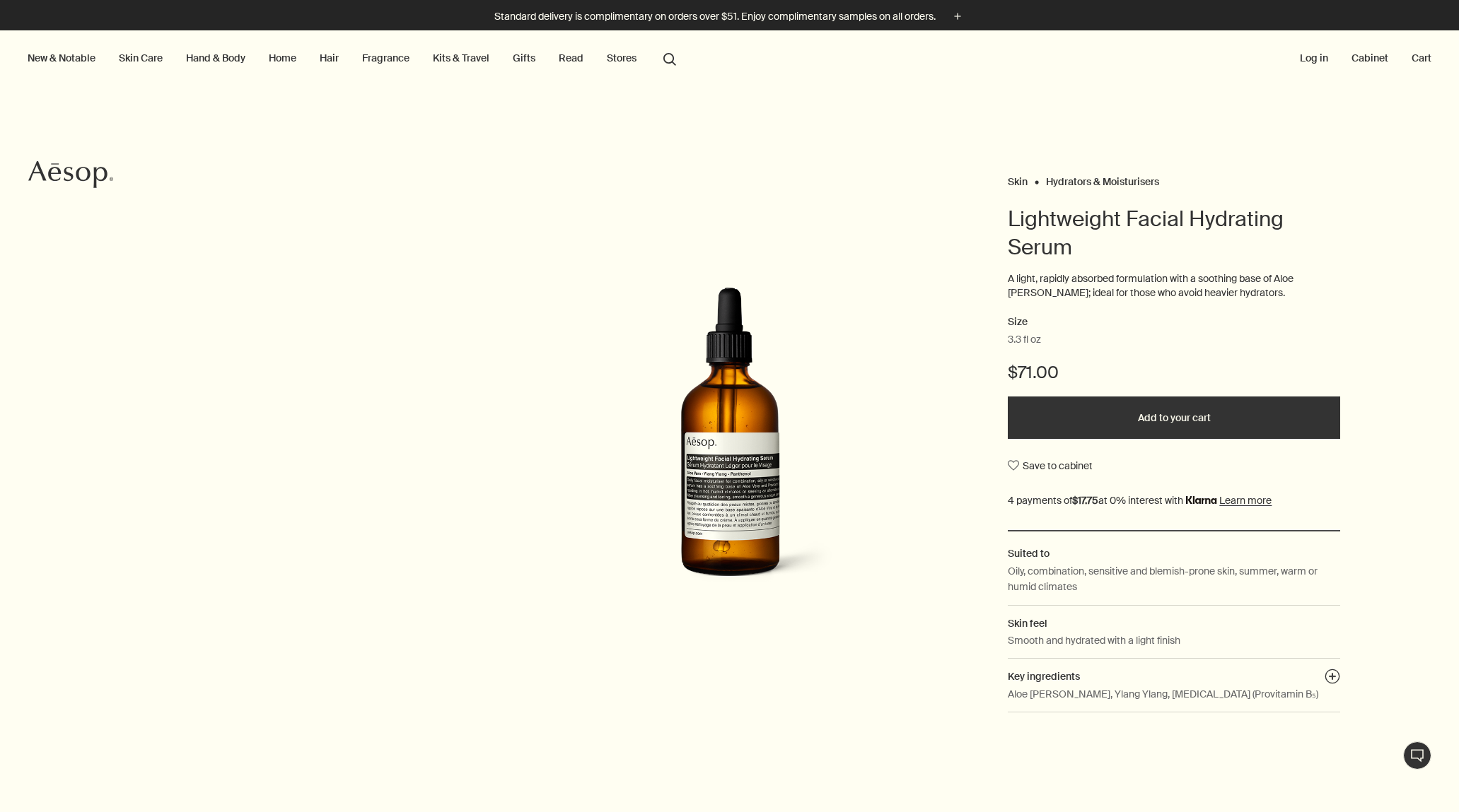
click at [757, 475] on img at bounding box center [730, 444] width 312 height 316
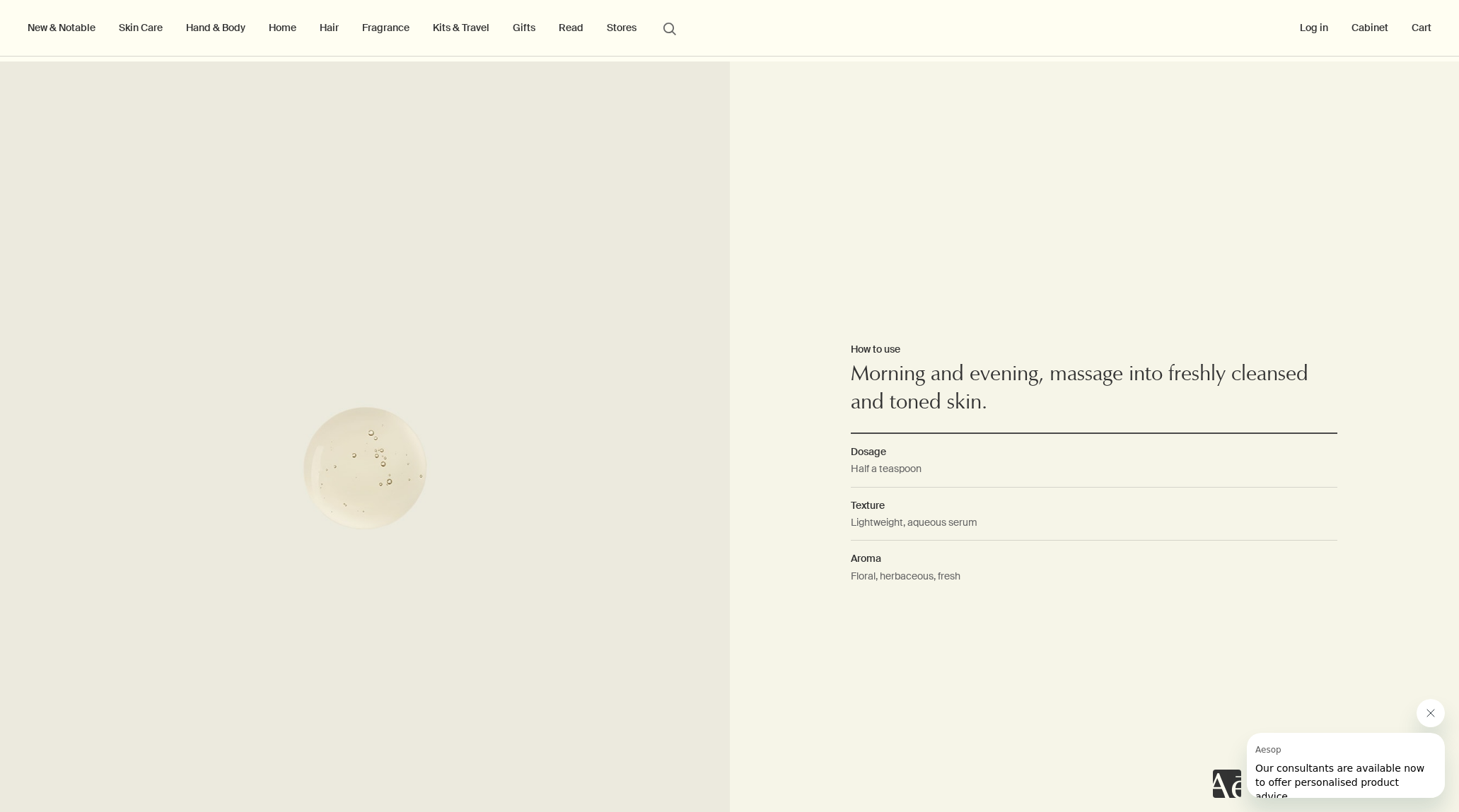
click at [822, 291] on div "How to use Morning and evening, massage into freshly cleansed and toned skin. D…" at bounding box center [1094, 467] width 730 height 812
click at [1425, 717] on icon "Close message from Aesop" at bounding box center [1430, 712] width 11 height 11
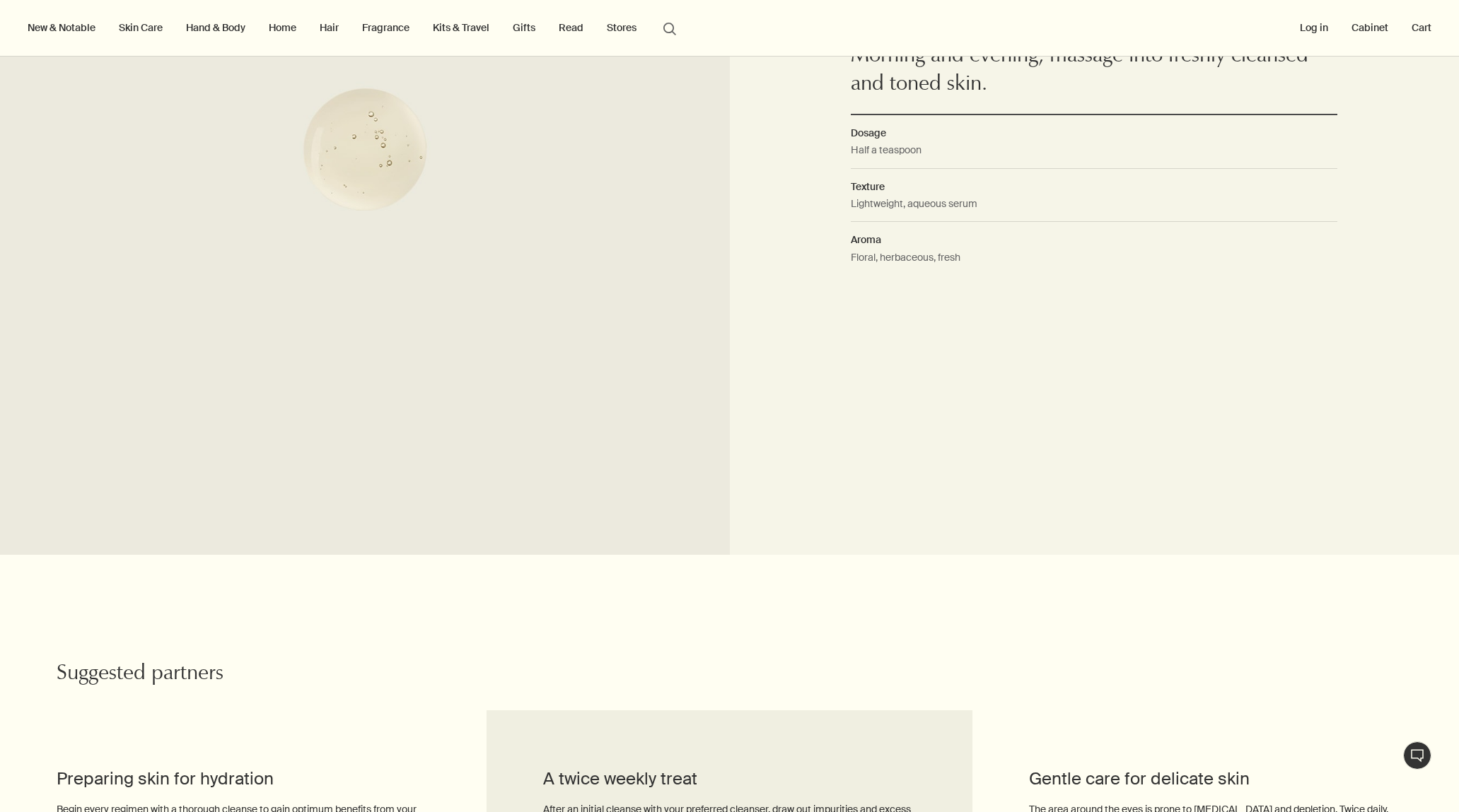
scroll to position [1712, 0]
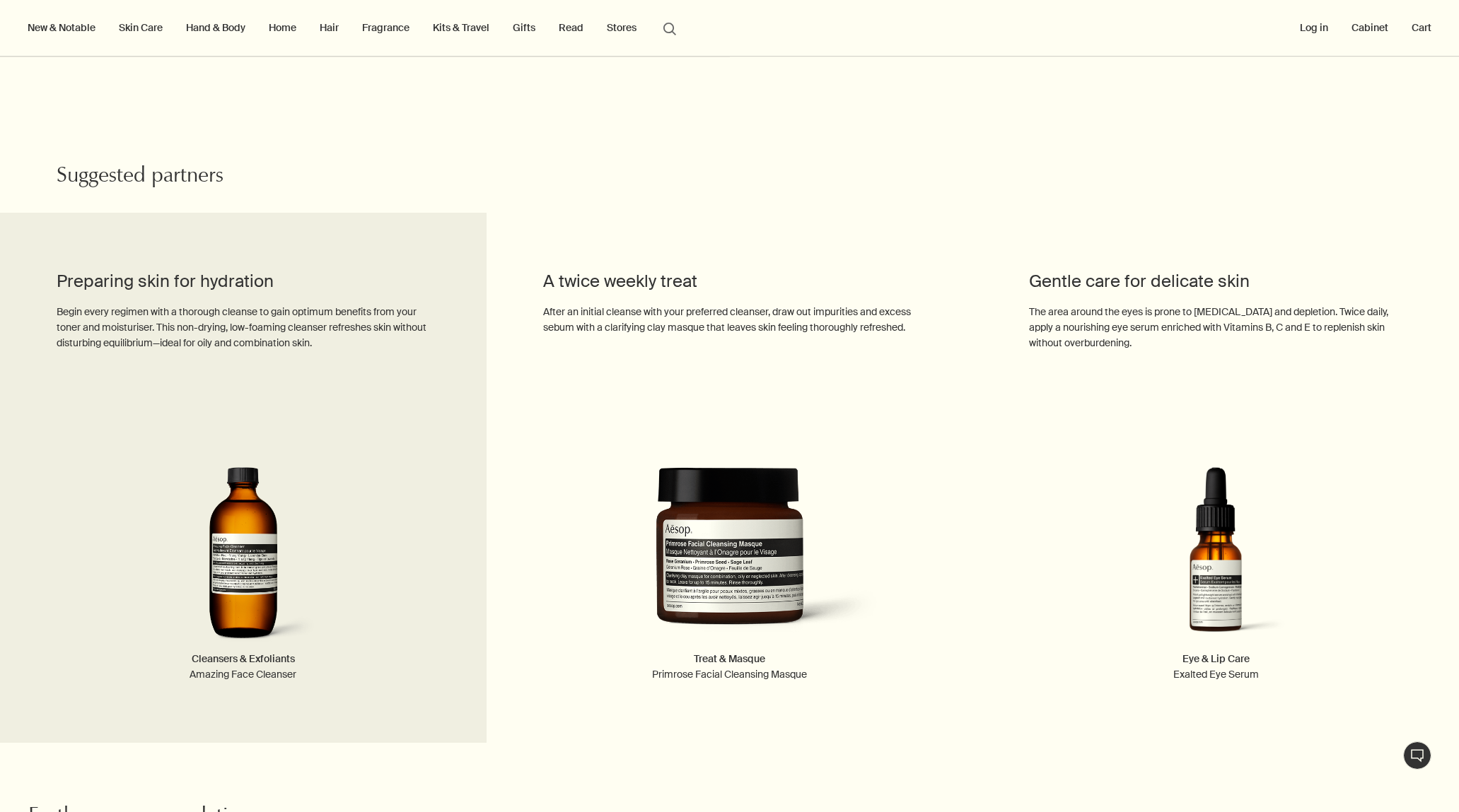
click at [274, 530] on img at bounding box center [243, 559] width 374 height 184
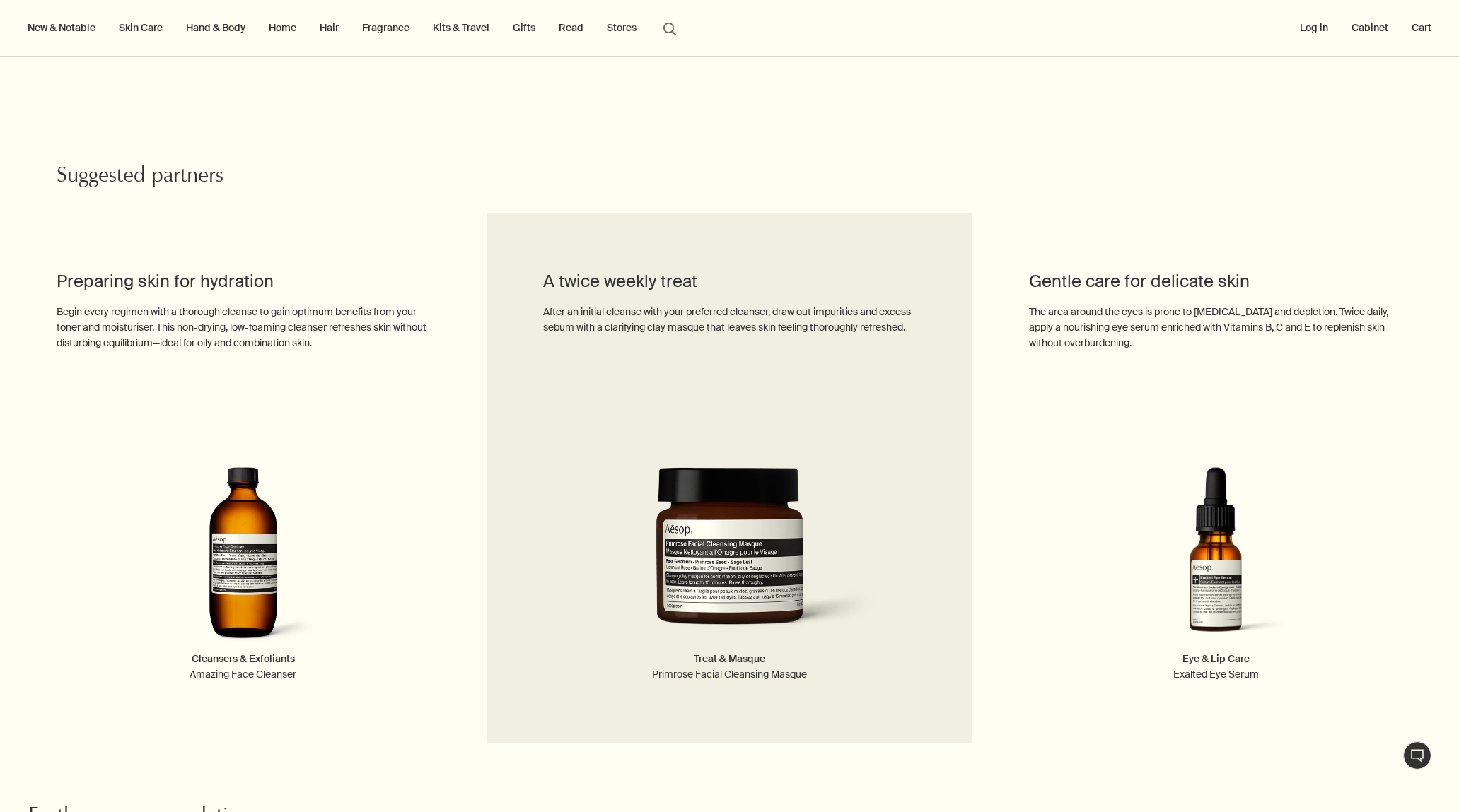
click at [670, 552] on img at bounding box center [730, 559] width 374 height 184
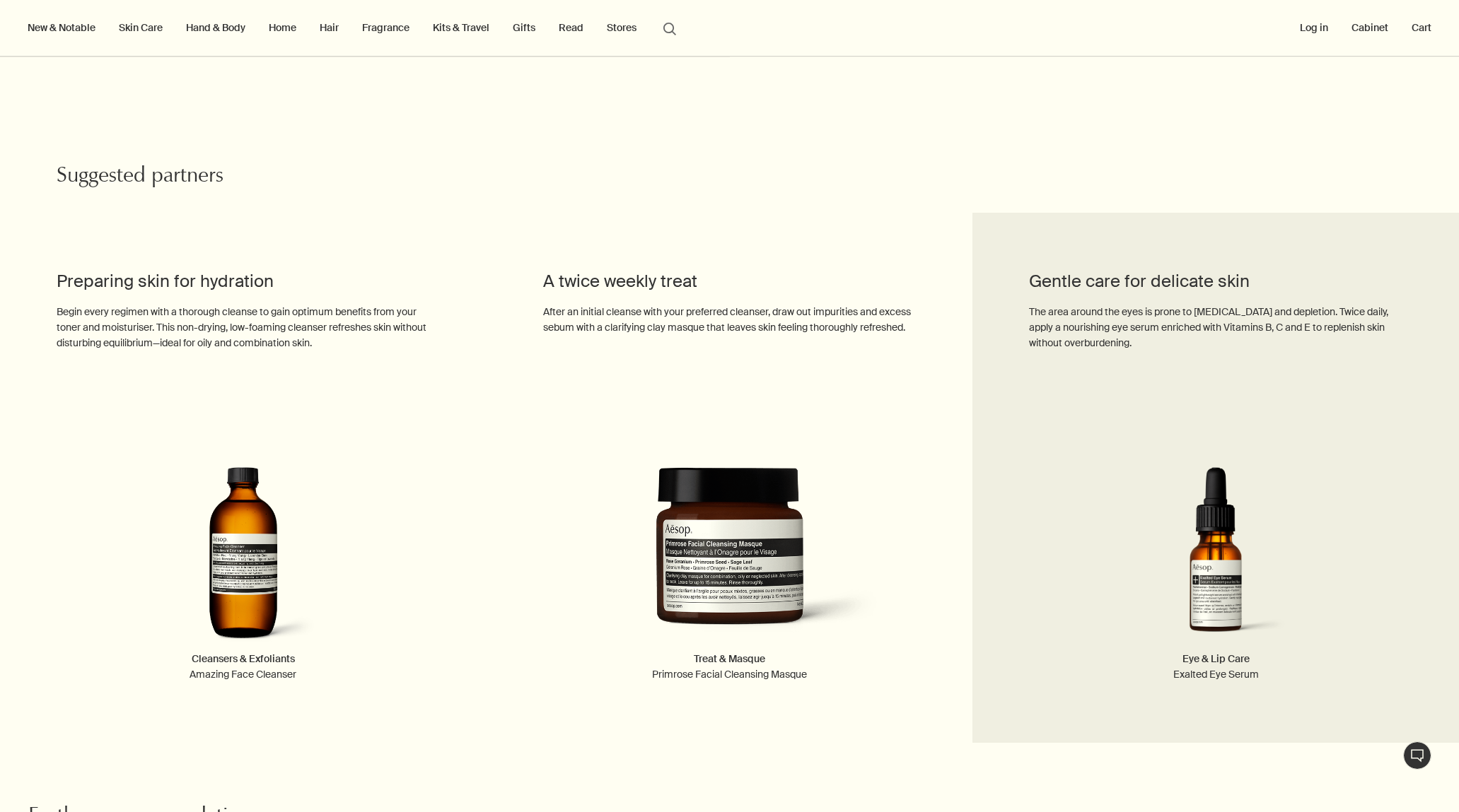
click at [1165, 579] on img at bounding box center [1216, 559] width 374 height 184
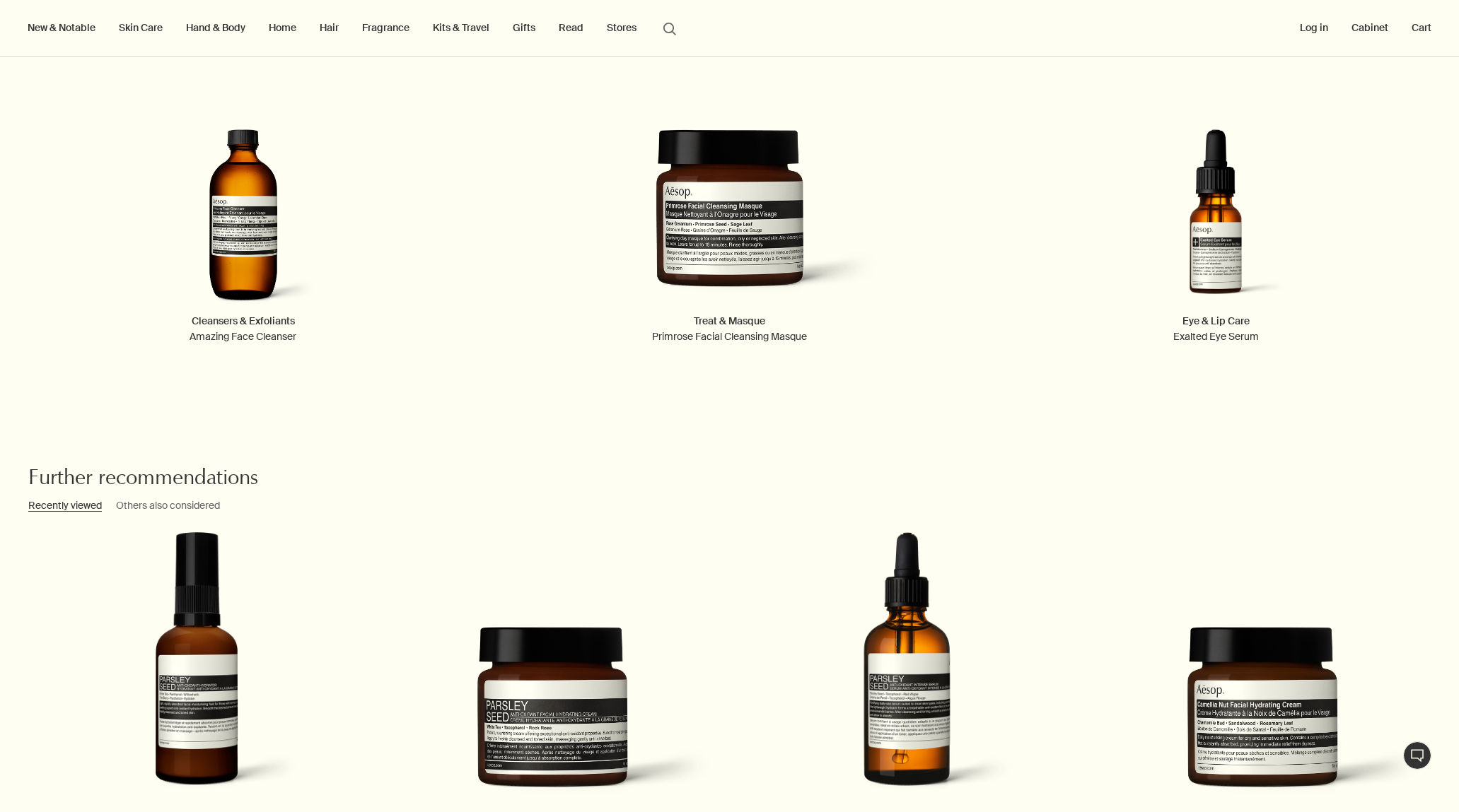
scroll to position [2407, 0]
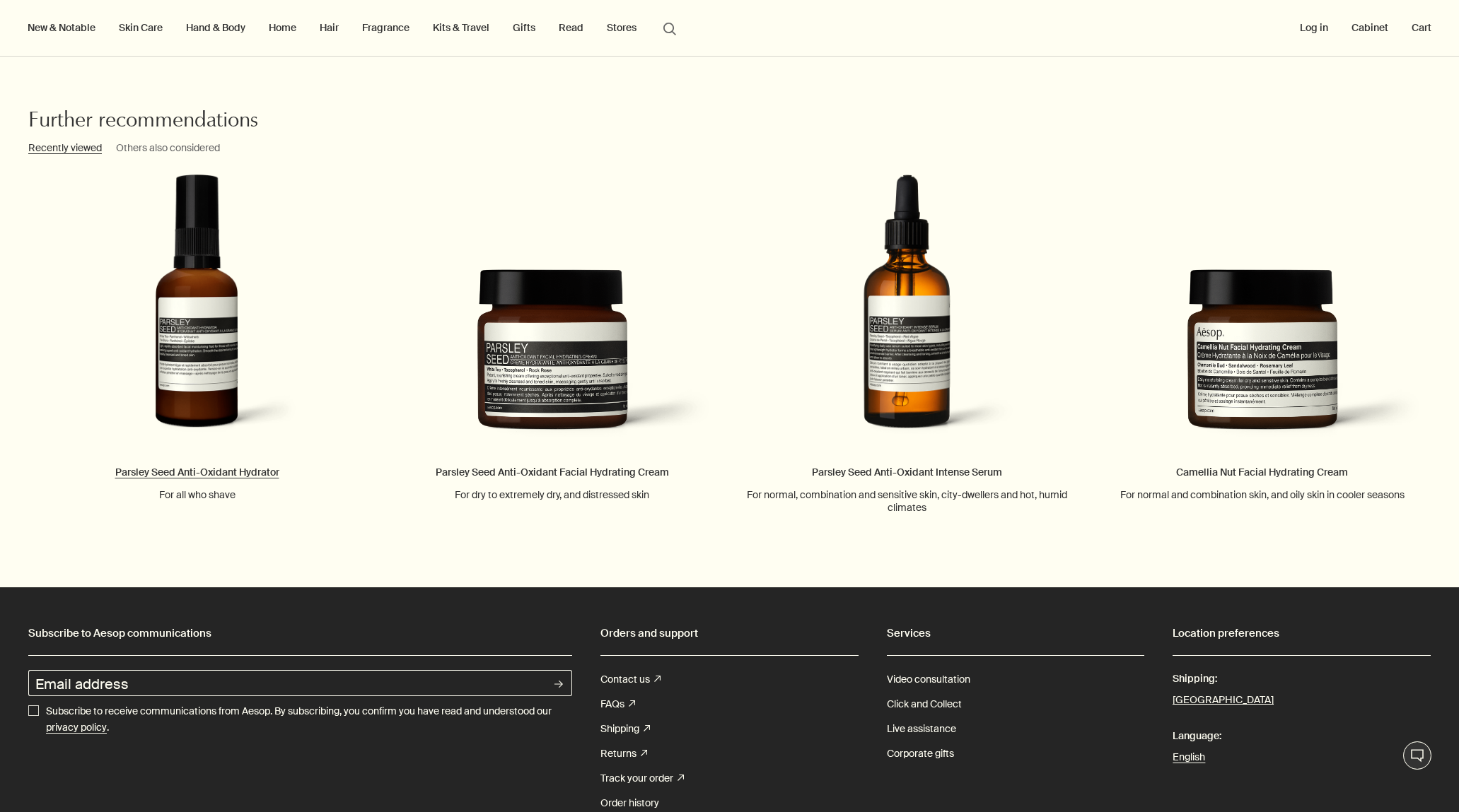
click at [242, 326] on link "Parsley Seed Anti-Oxidant Hydrator For all who shave" at bounding box center [197, 337] width 355 height 326
drag, startPoint x: 534, startPoint y: 362, endPoint x: 602, endPoint y: 371, distance: 68.6
click at [534, 362] on link "Parsley Seed Anti-Oxidant Facial Hydrating Cream For dry to extremely dry, and …" at bounding box center [552, 337] width 355 height 326
drag, startPoint x: 897, startPoint y: 368, endPoint x: 1213, endPoint y: 381, distance: 316.3
click at [897, 368] on link "Parsley Seed Anti-Oxidant Intense Serum For normal, combination and sensitive s…" at bounding box center [907, 344] width 355 height 339
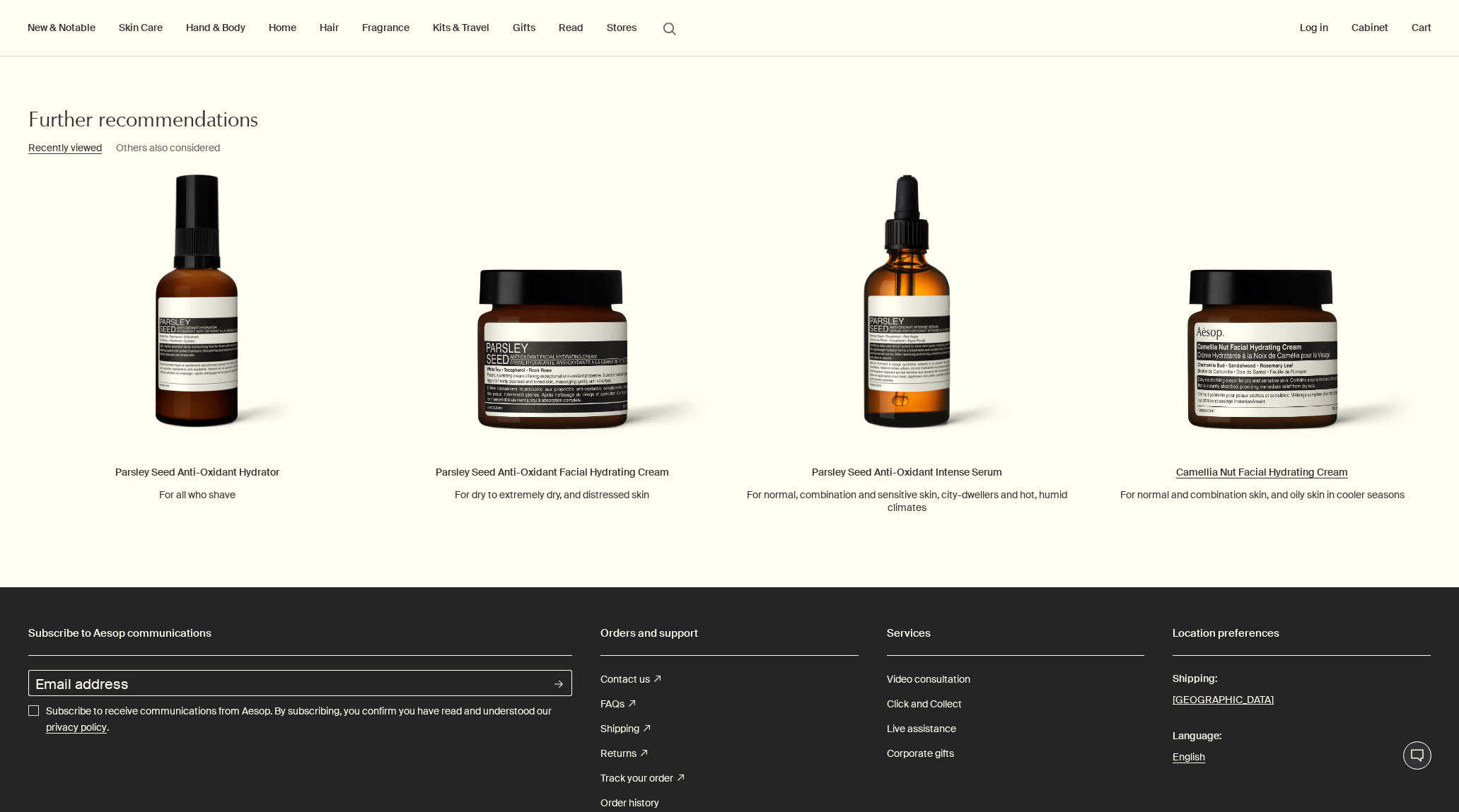
click at [1253, 381] on link "Camellia Nut Facial Hydrating Cream For normal and combination skin, and oily s…" at bounding box center [1263, 337] width 355 height 326
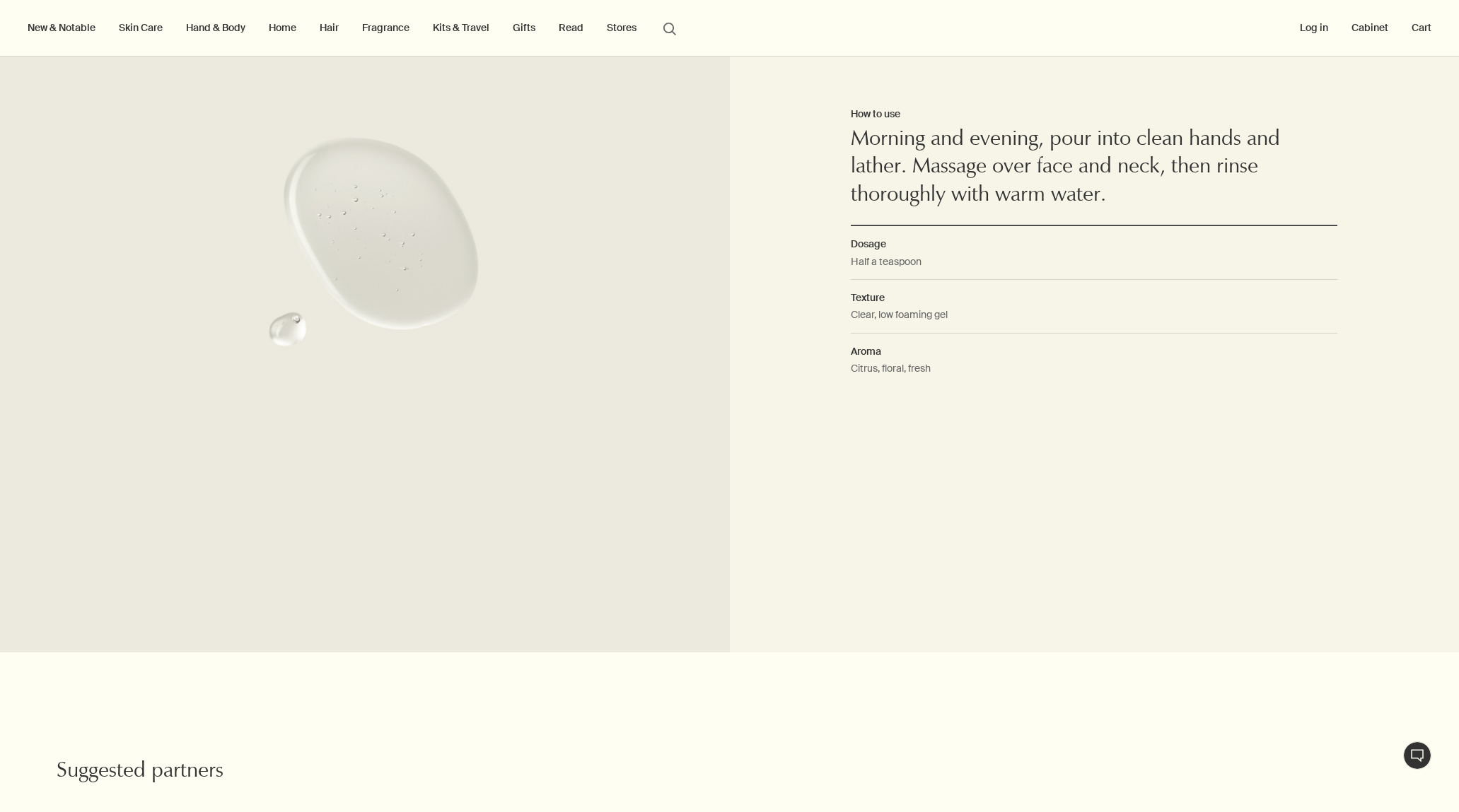
scroll to position [737, 0]
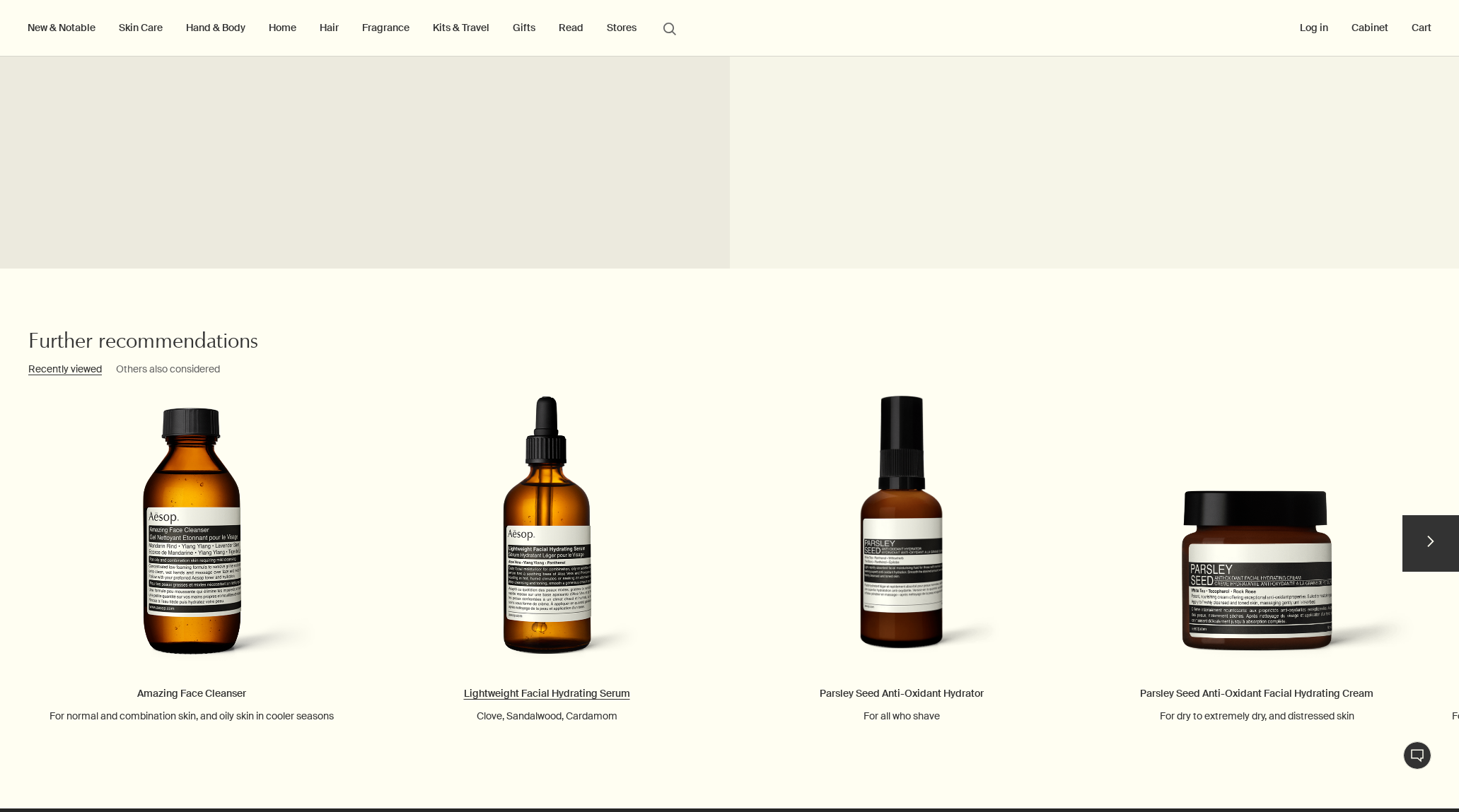
scroll to position [1666, 0]
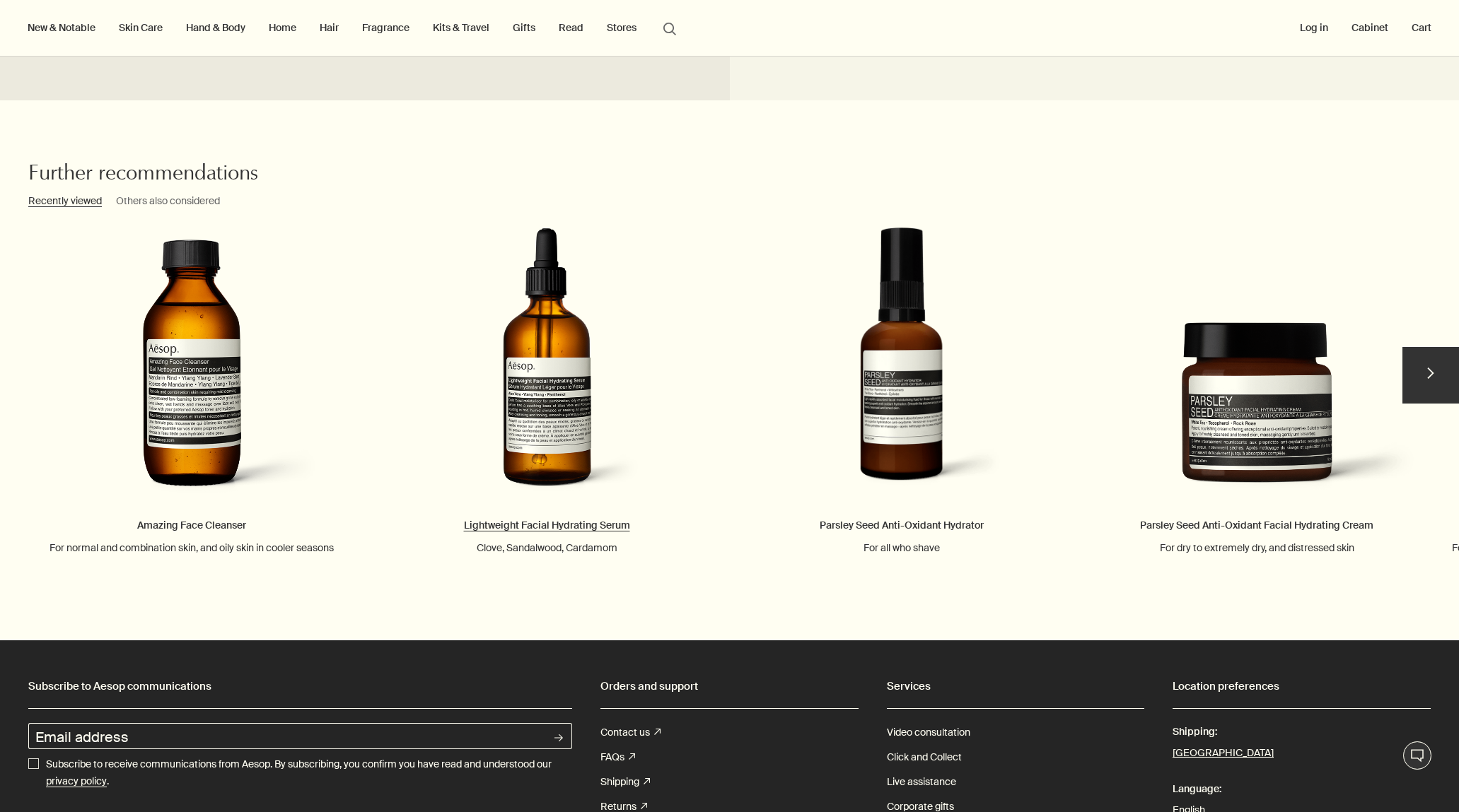
click at [572, 468] on link "Lightweight Facial Hydrating Serum Clove, Sandalwood, Cardamom" at bounding box center [547, 390] width 355 height 326
click at [917, 446] on link "Parsley Seed Anti-Oxidant Hydrator For all who shave" at bounding box center [902, 390] width 355 height 326
click at [216, 398] on link "Amazing Face Cleanser For normal and combination skin, and oily skin in cooler …" at bounding box center [191, 390] width 355 height 326
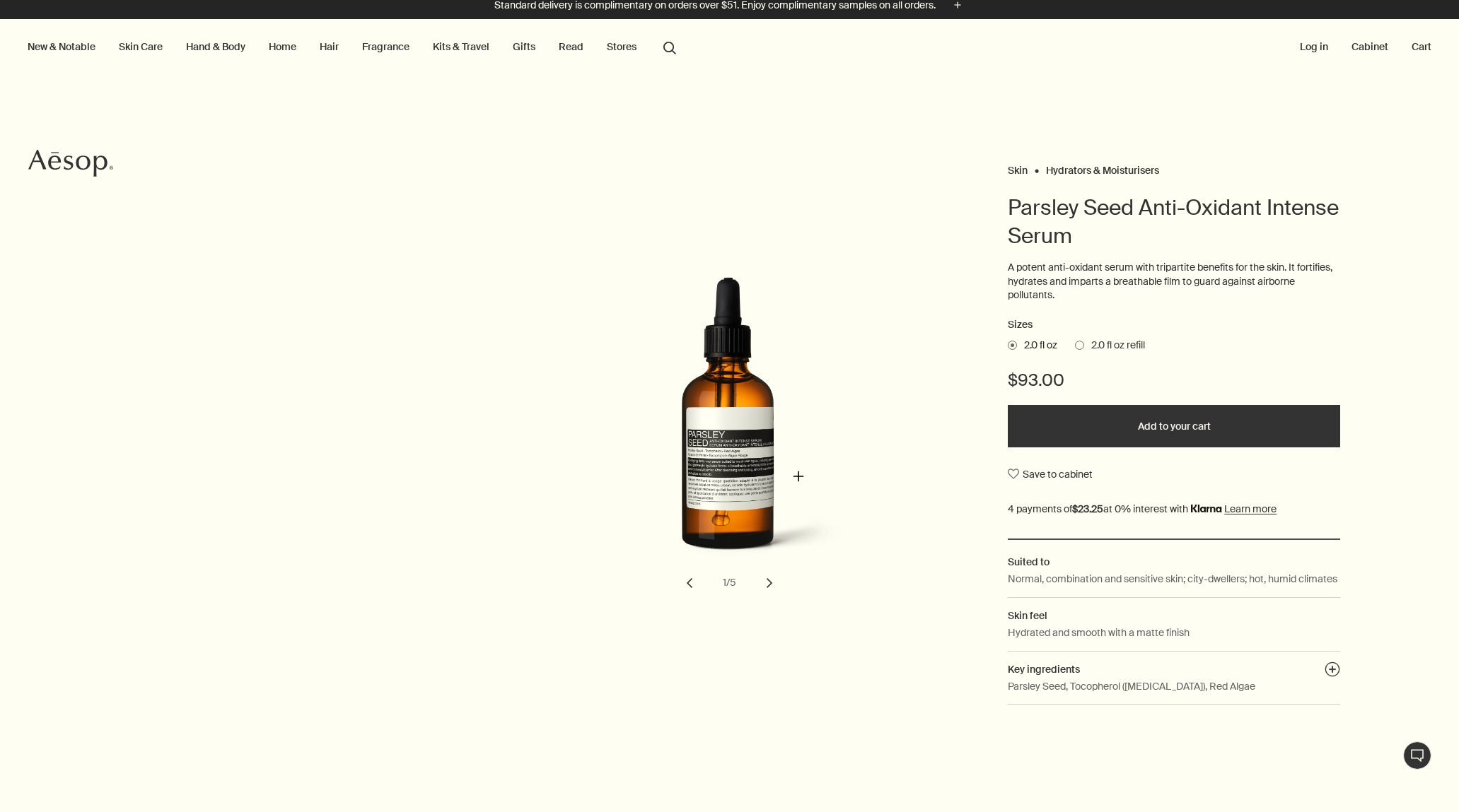
scroll to position [29, 0]
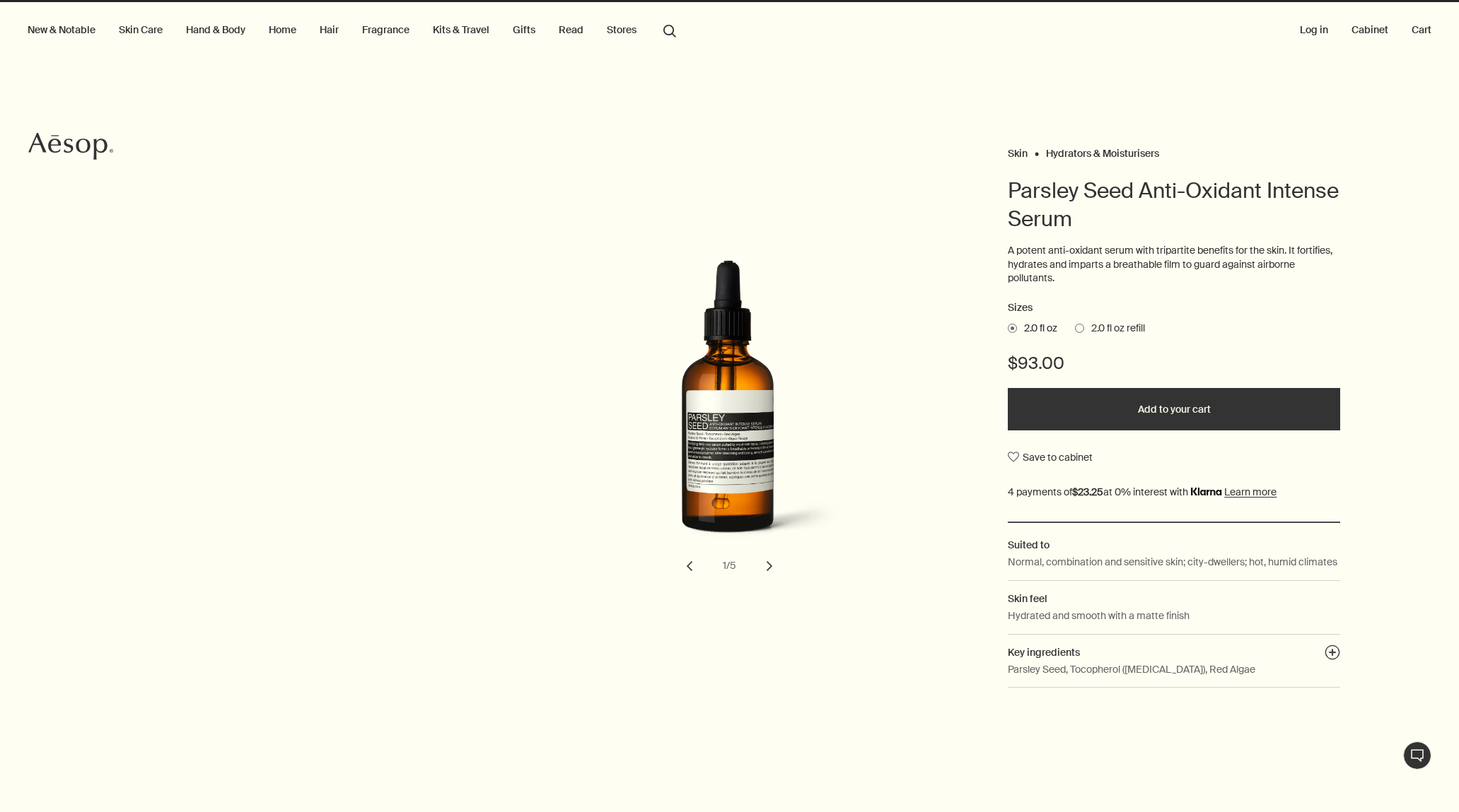
click at [767, 575] on button "chevron" at bounding box center [770, 567] width 32 height 32
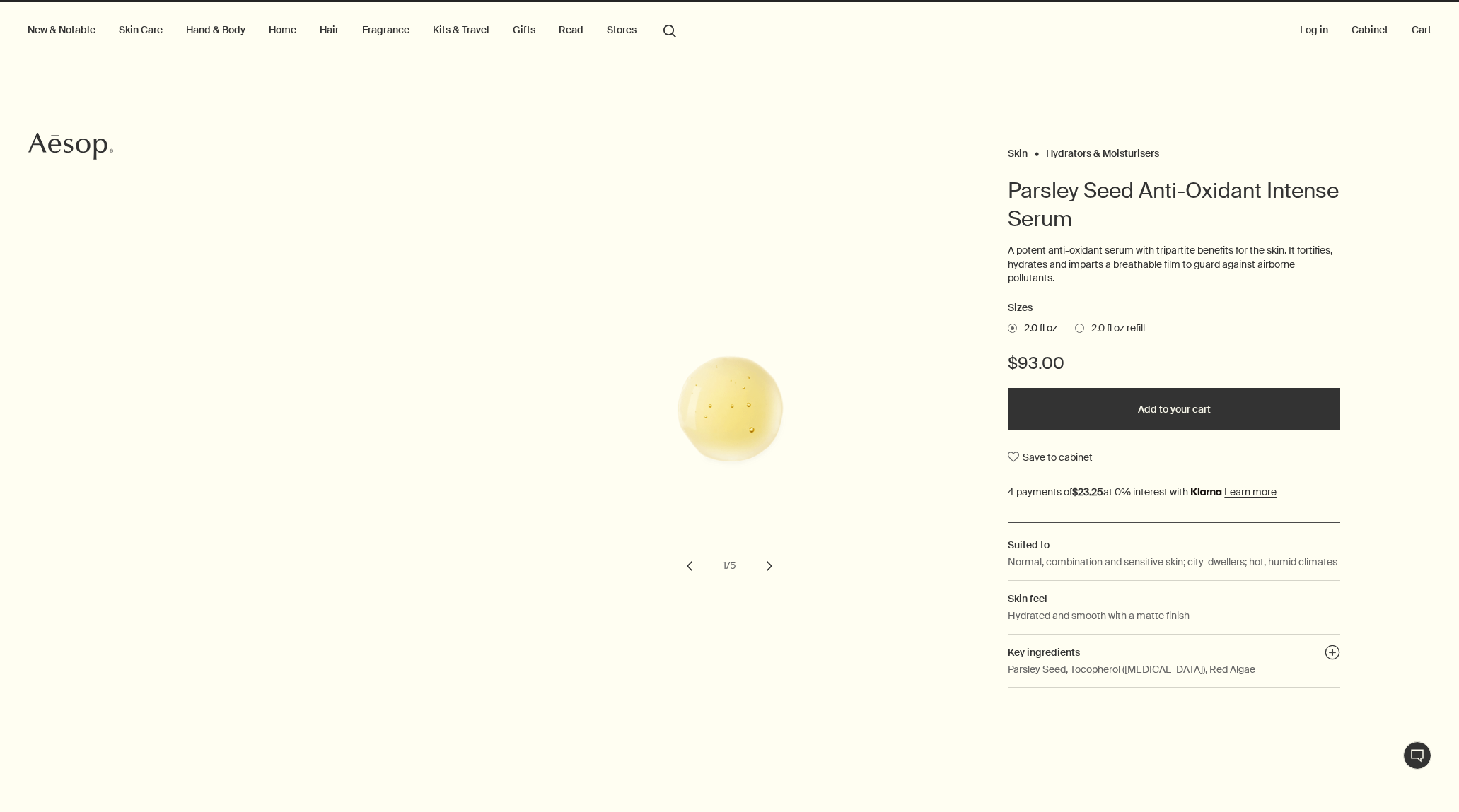
click at [767, 573] on button "chevron" at bounding box center [770, 567] width 32 height 32
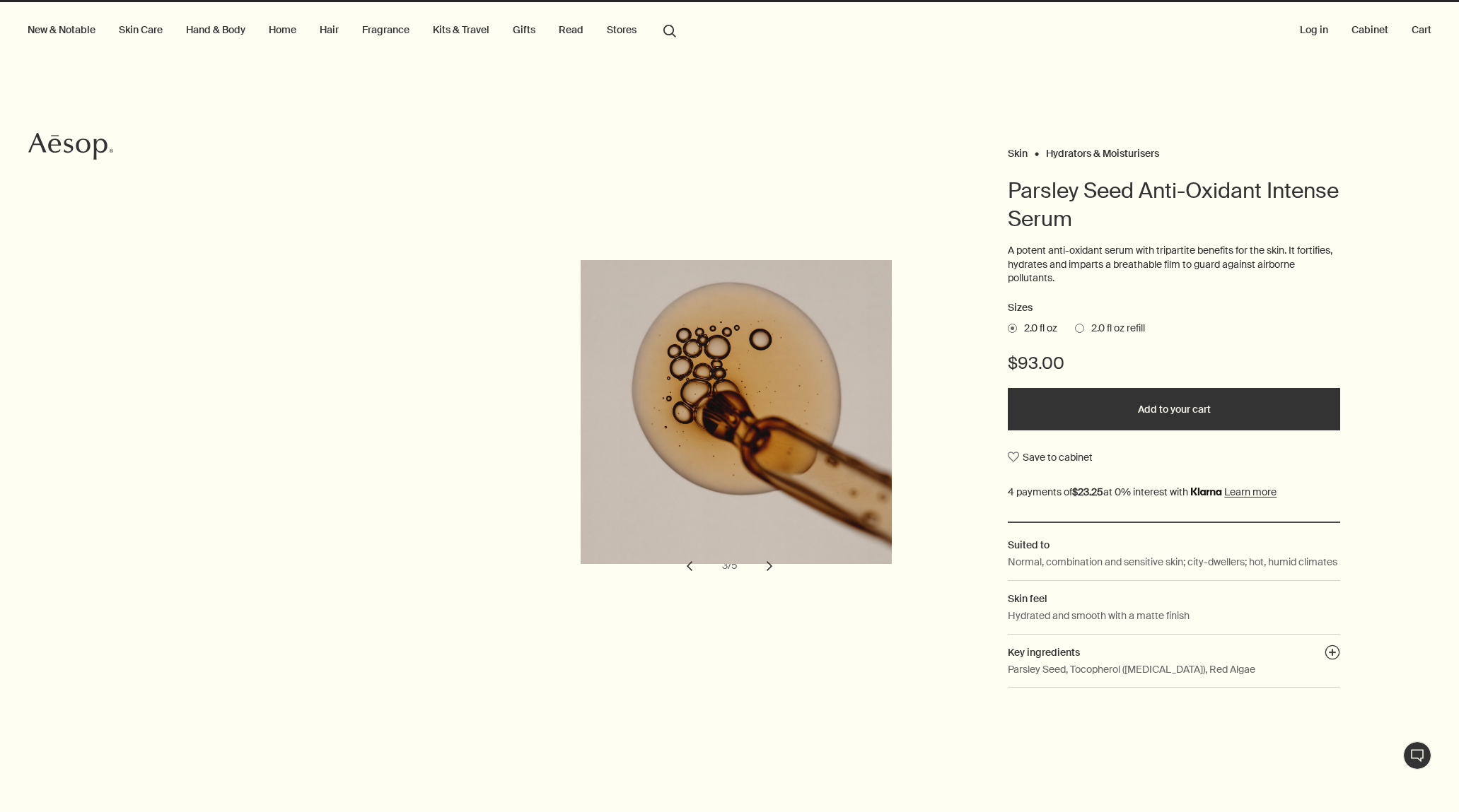
drag, startPoint x: 687, startPoint y: 575, endPoint x: 725, endPoint y: 519, distance: 67.7
click at [687, 575] on button "chevron" at bounding box center [690, 567] width 32 height 32
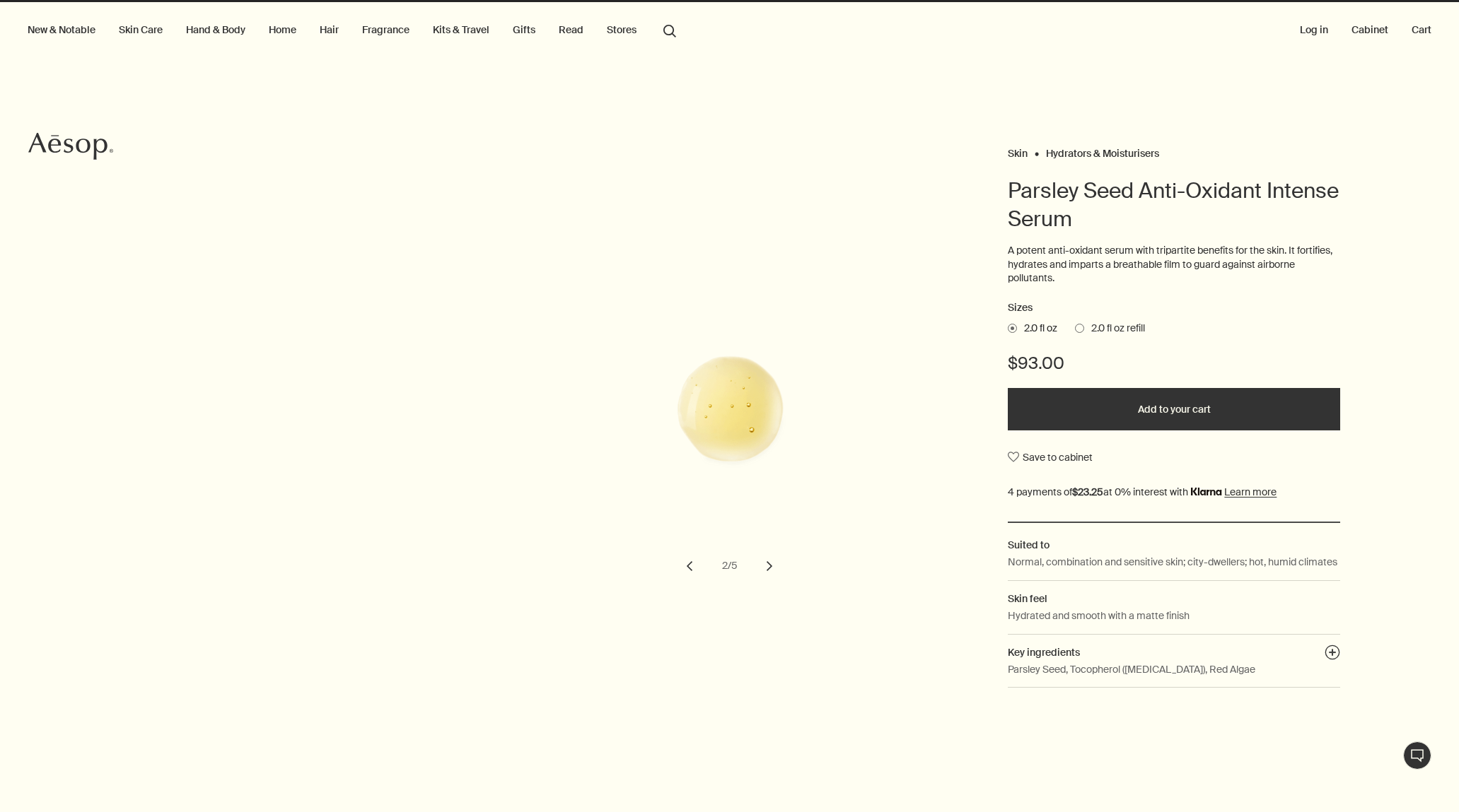
click at [765, 572] on button "chevron" at bounding box center [770, 567] width 32 height 32
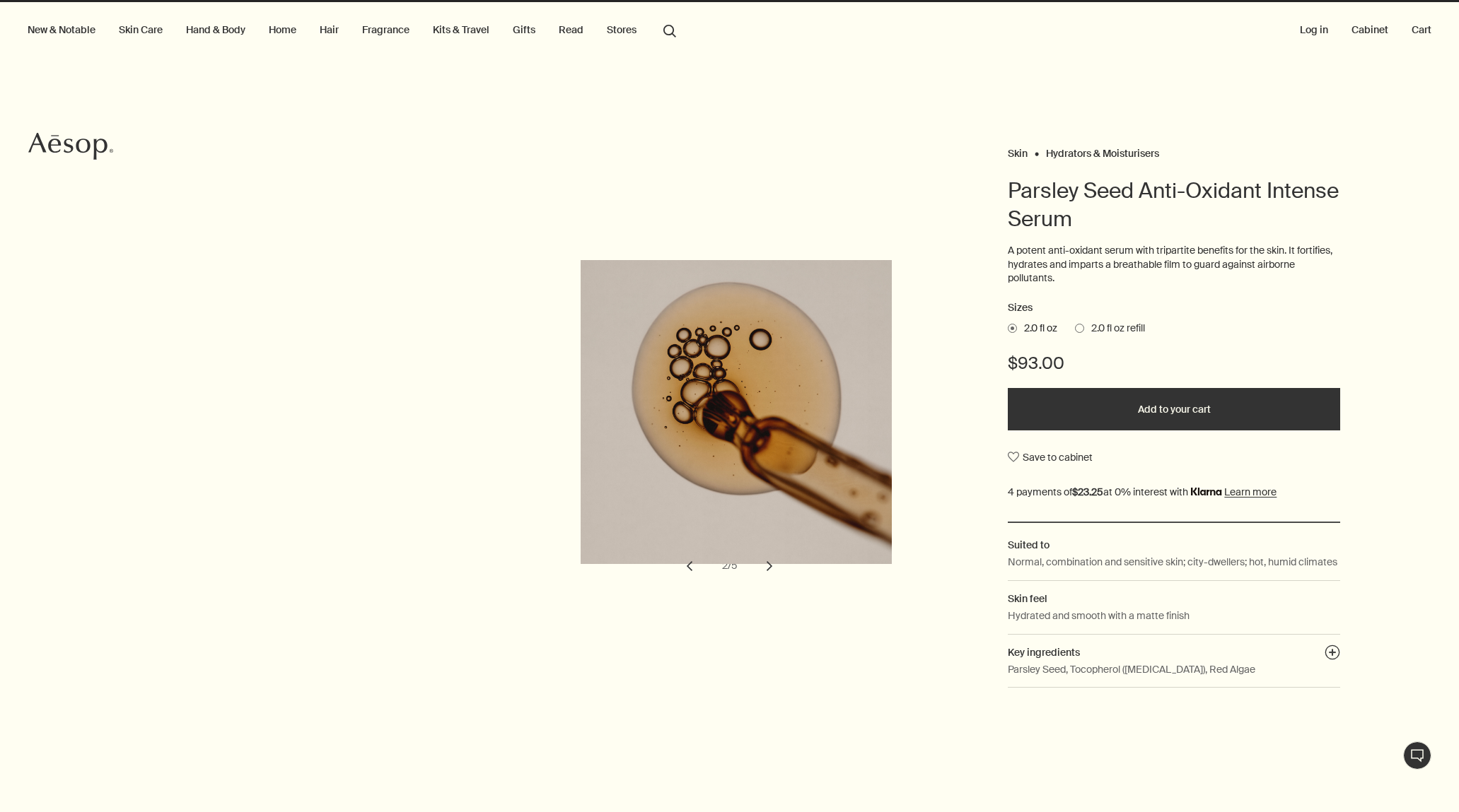
click at [765, 572] on button "chevron" at bounding box center [770, 567] width 32 height 32
click at [762, 575] on button "chevron" at bounding box center [770, 567] width 32 height 32
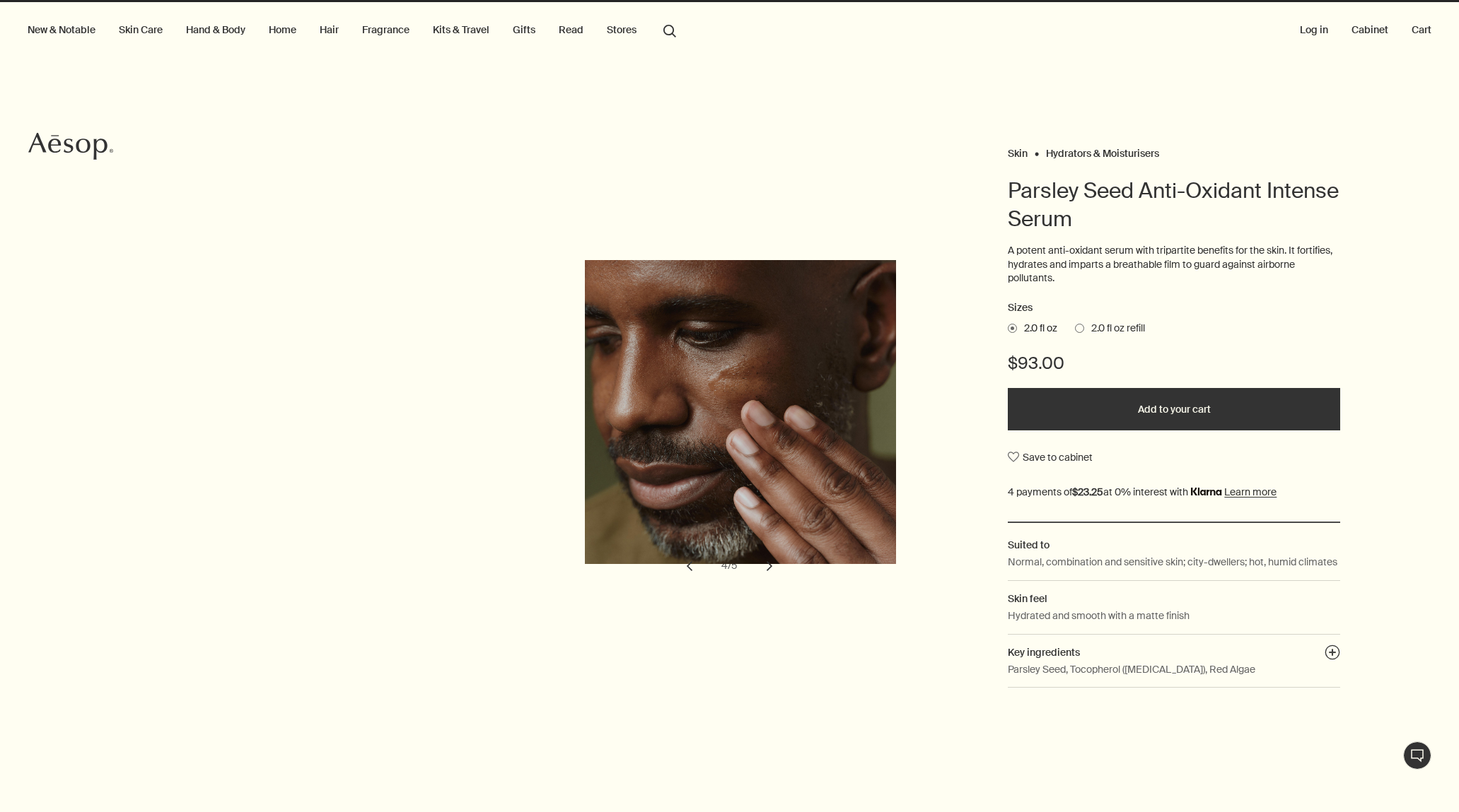
click at [765, 575] on button "chevron" at bounding box center [770, 567] width 32 height 32
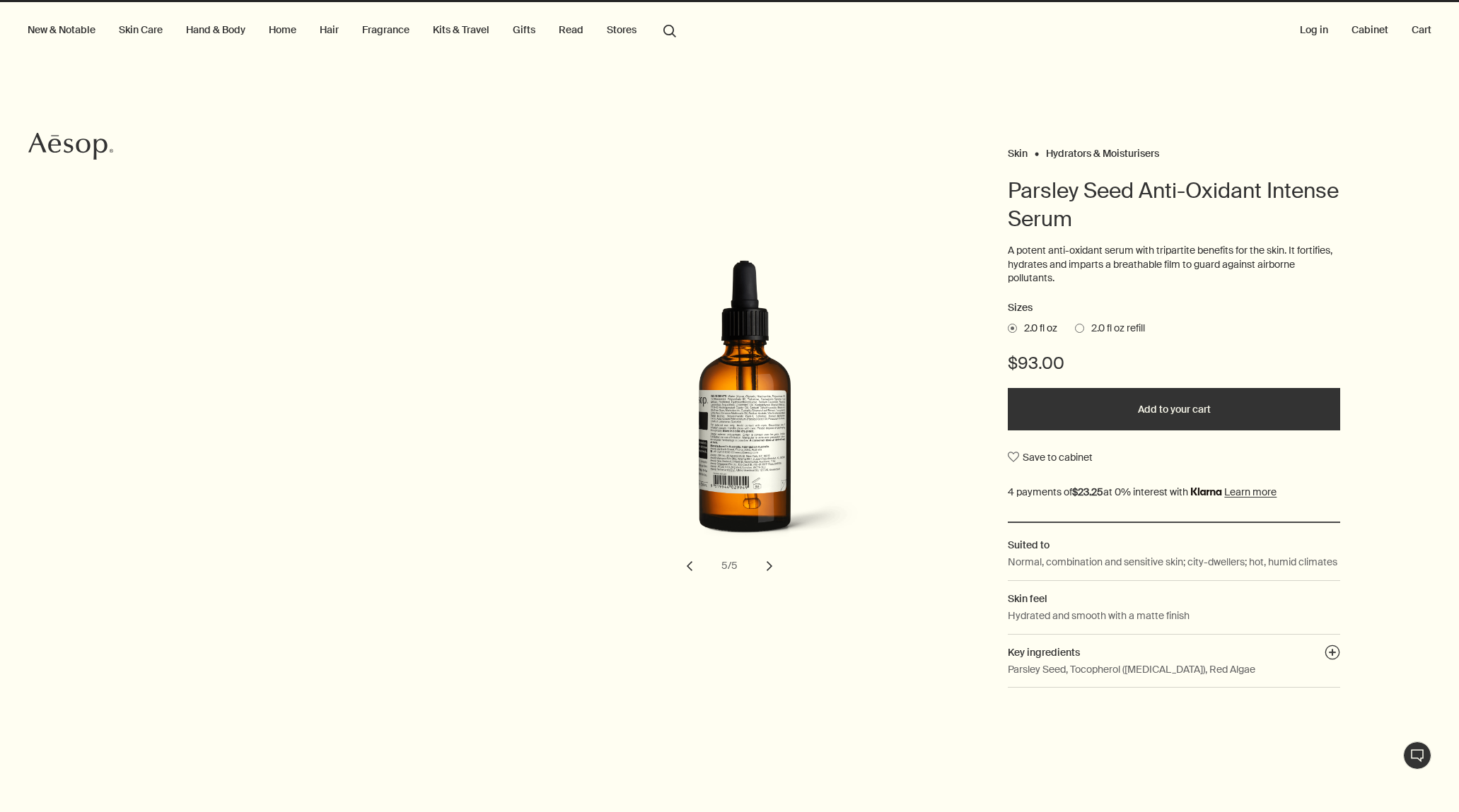
click at [761, 572] on button "chevron" at bounding box center [770, 567] width 32 height 32
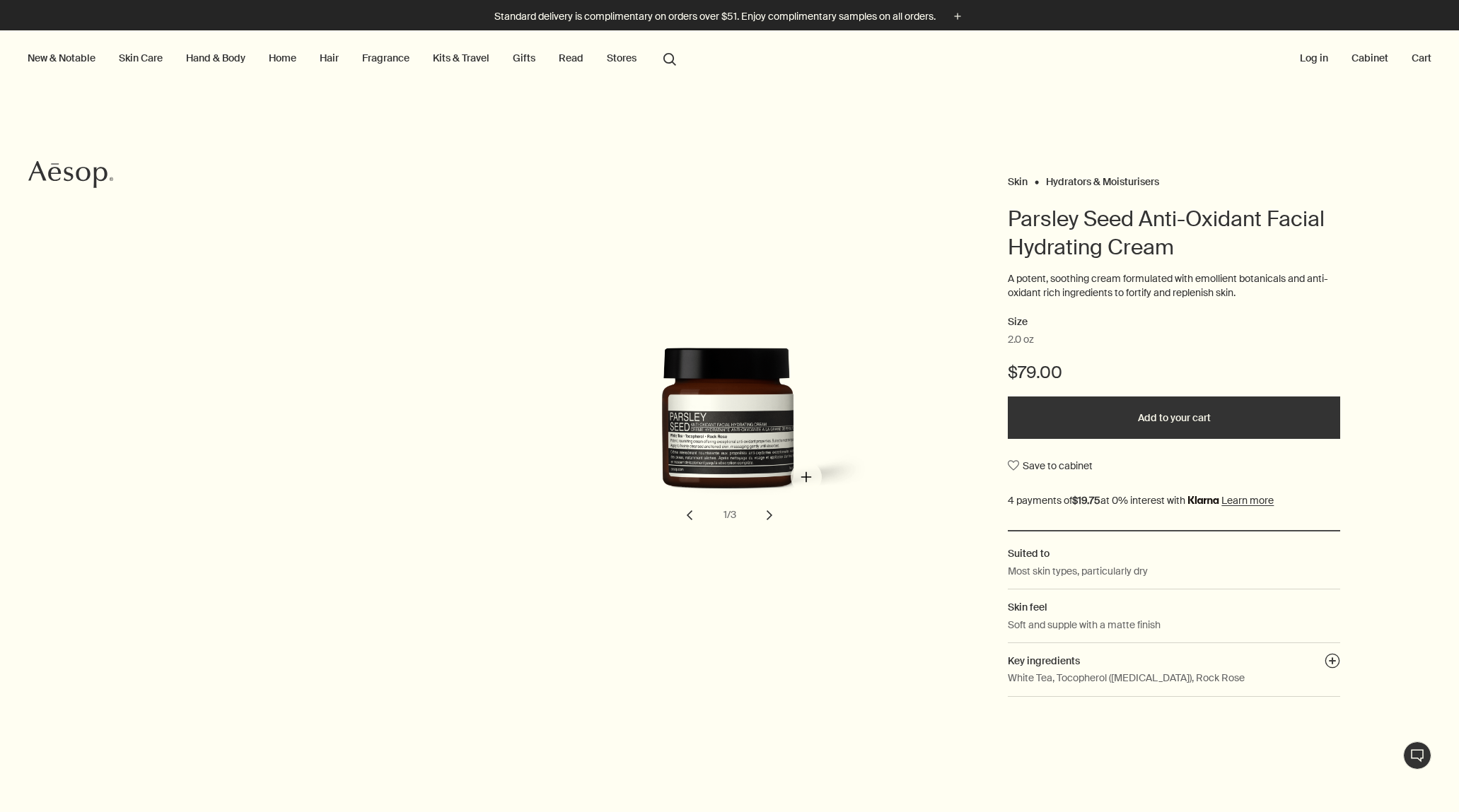
scroll to position [290, 0]
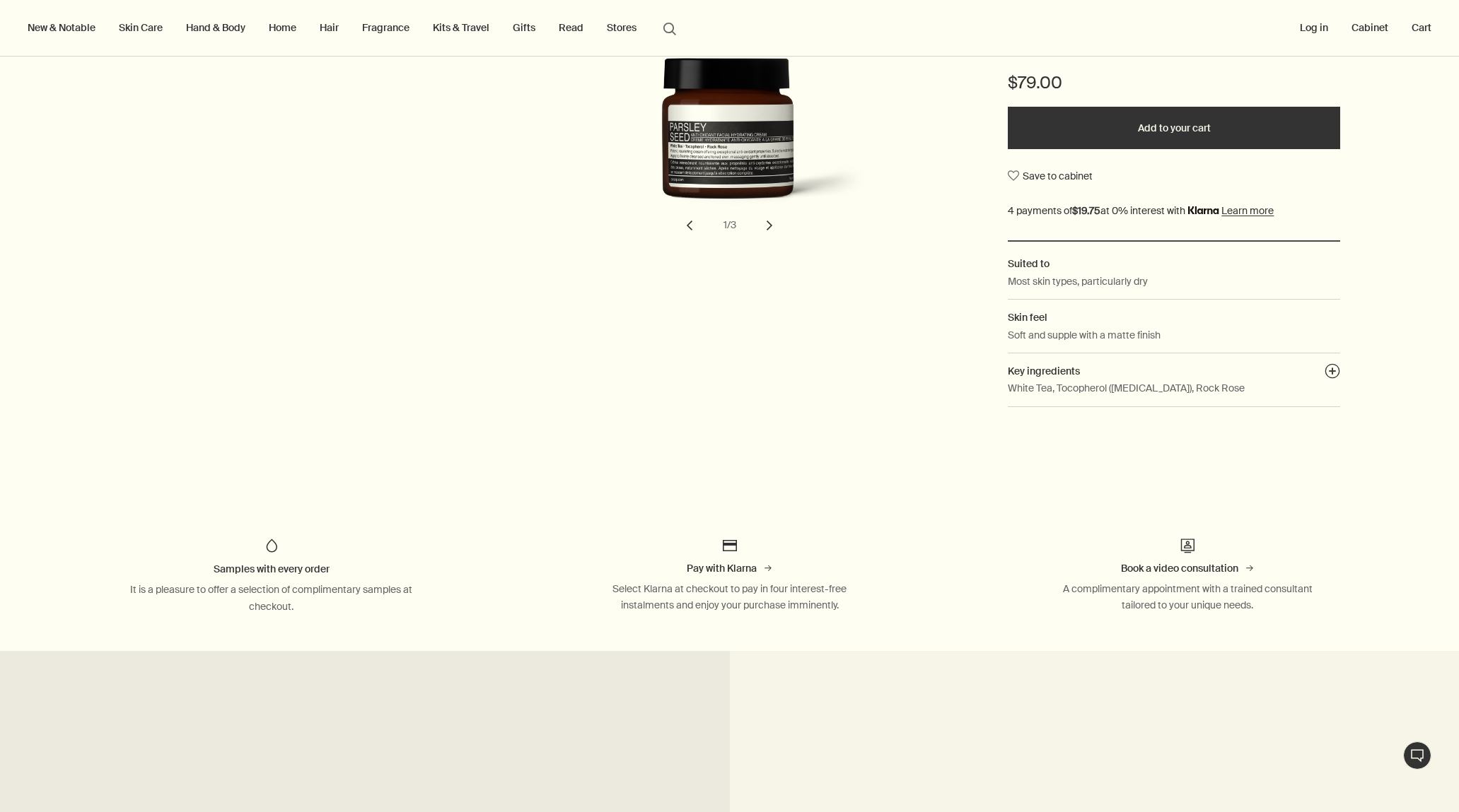
click at [763, 224] on button "chevron" at bounding box center [770, 226] width 32 height 32
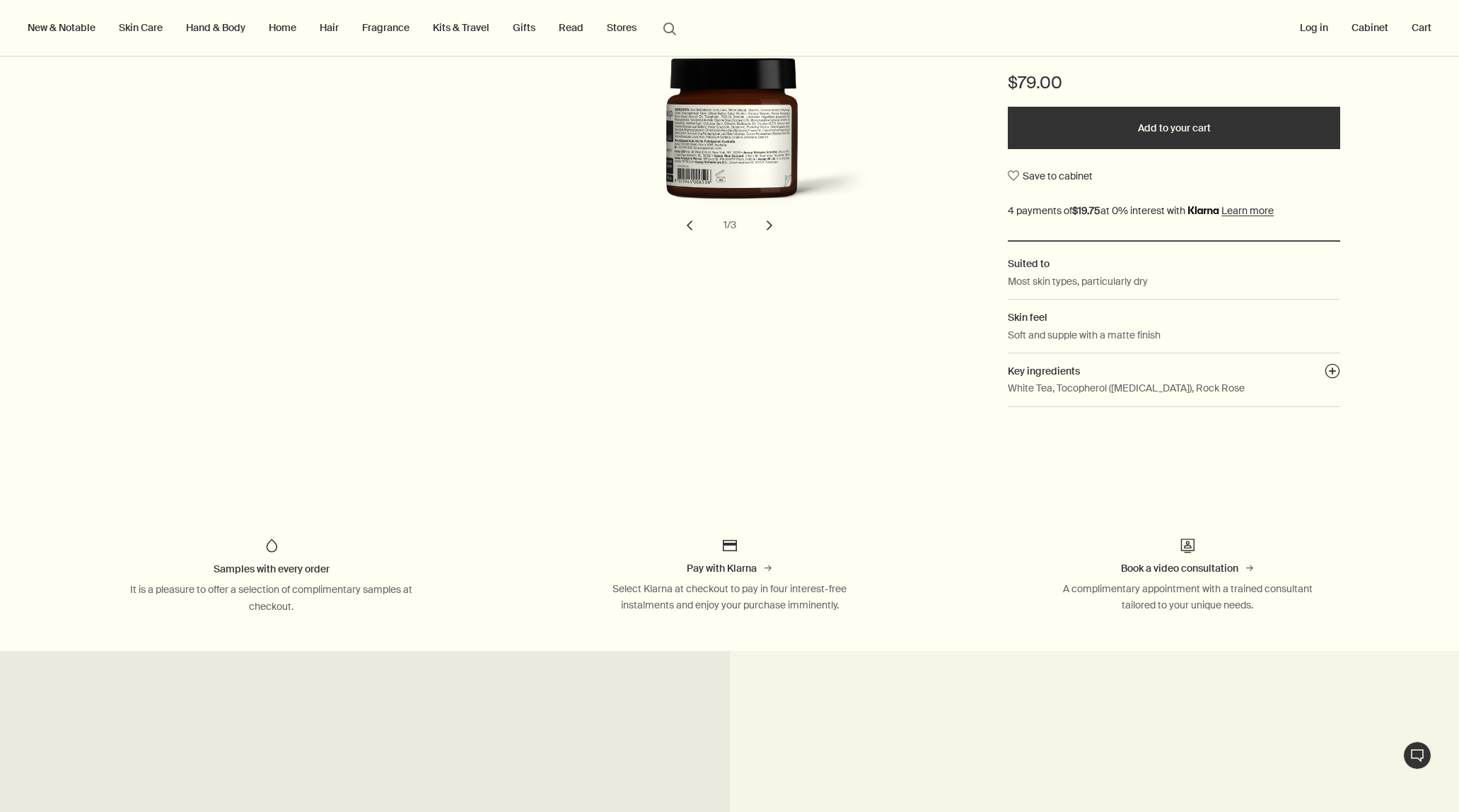
click at [763, 224] on button "chevron" at bounding box center [770, 226] width 32 height 32
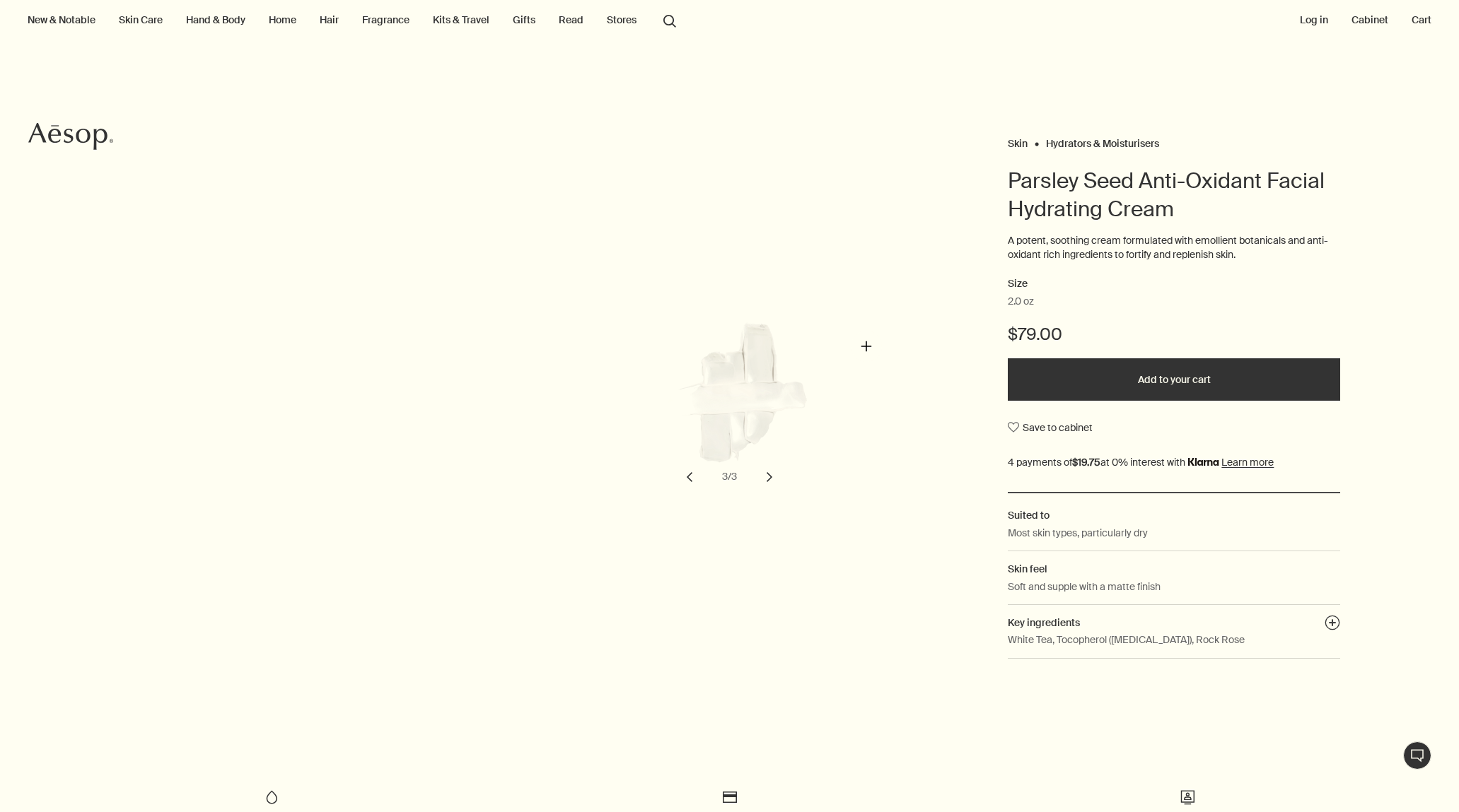
scroll to position [14, 0]
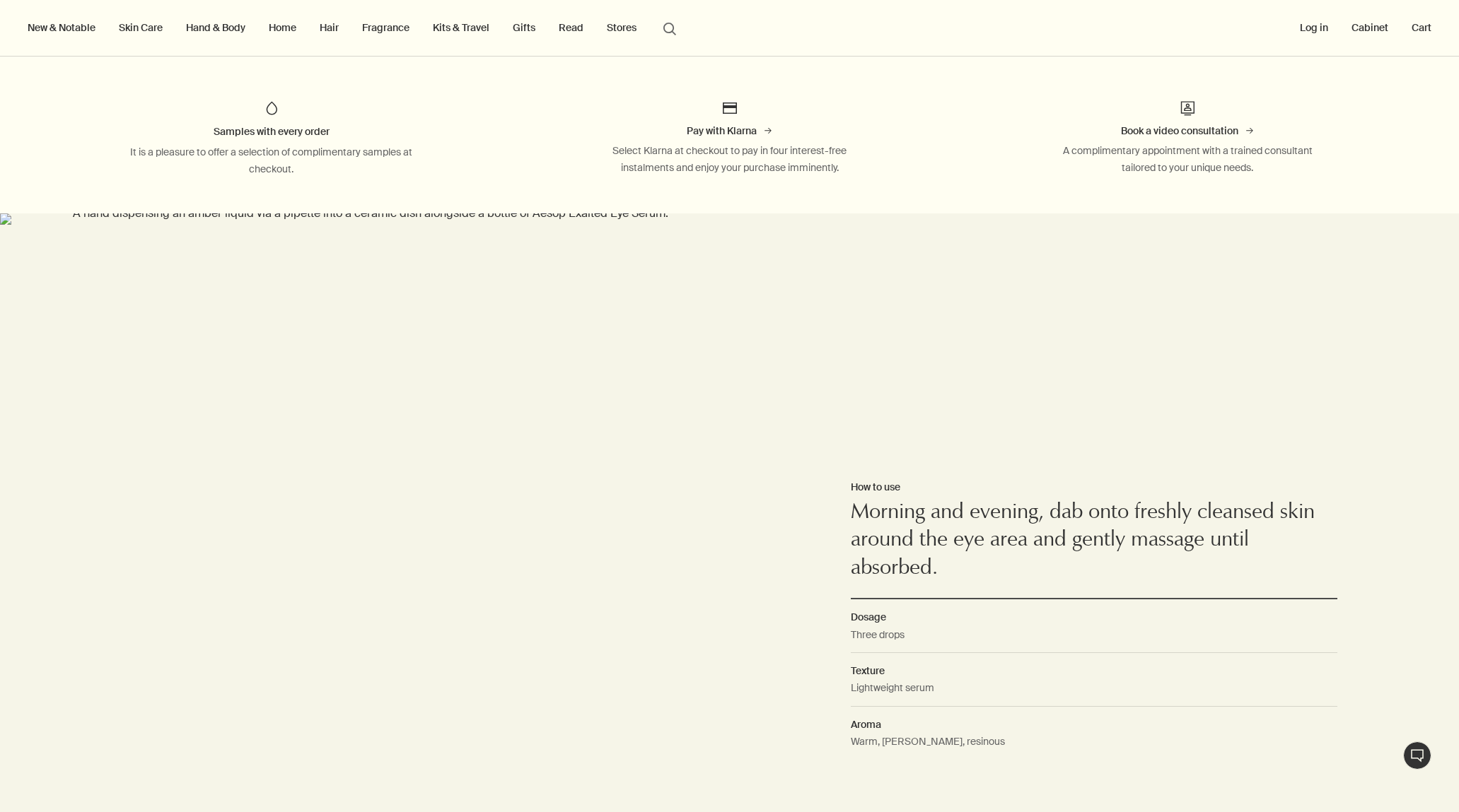
scroll to position [326, 0]
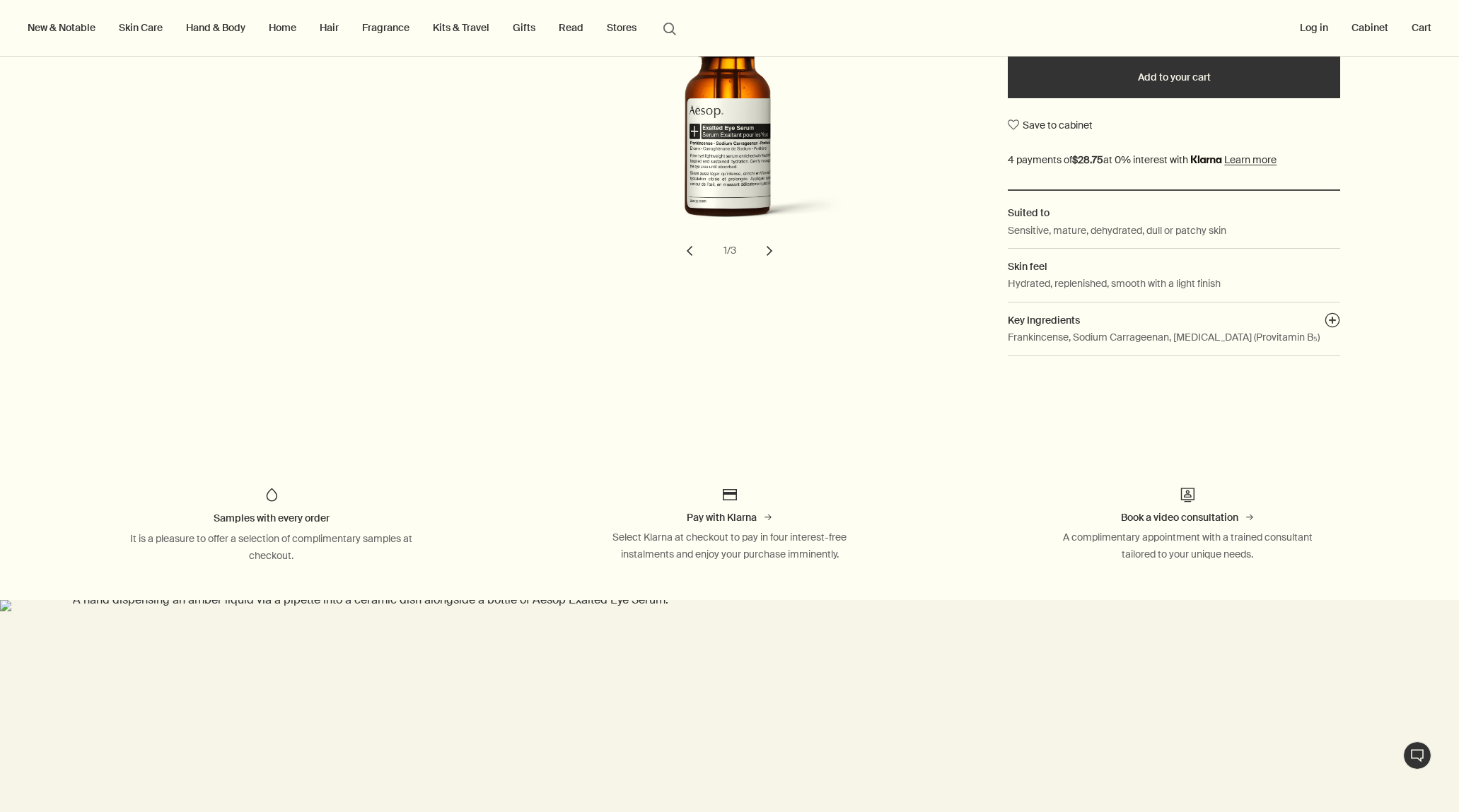
click at [762, 249] on button "chevron" at bounding box center [770, 251] width 32 height 32
click at [764, 252] on button "chevron" at bounding box center [770, 251] width 32 height 32
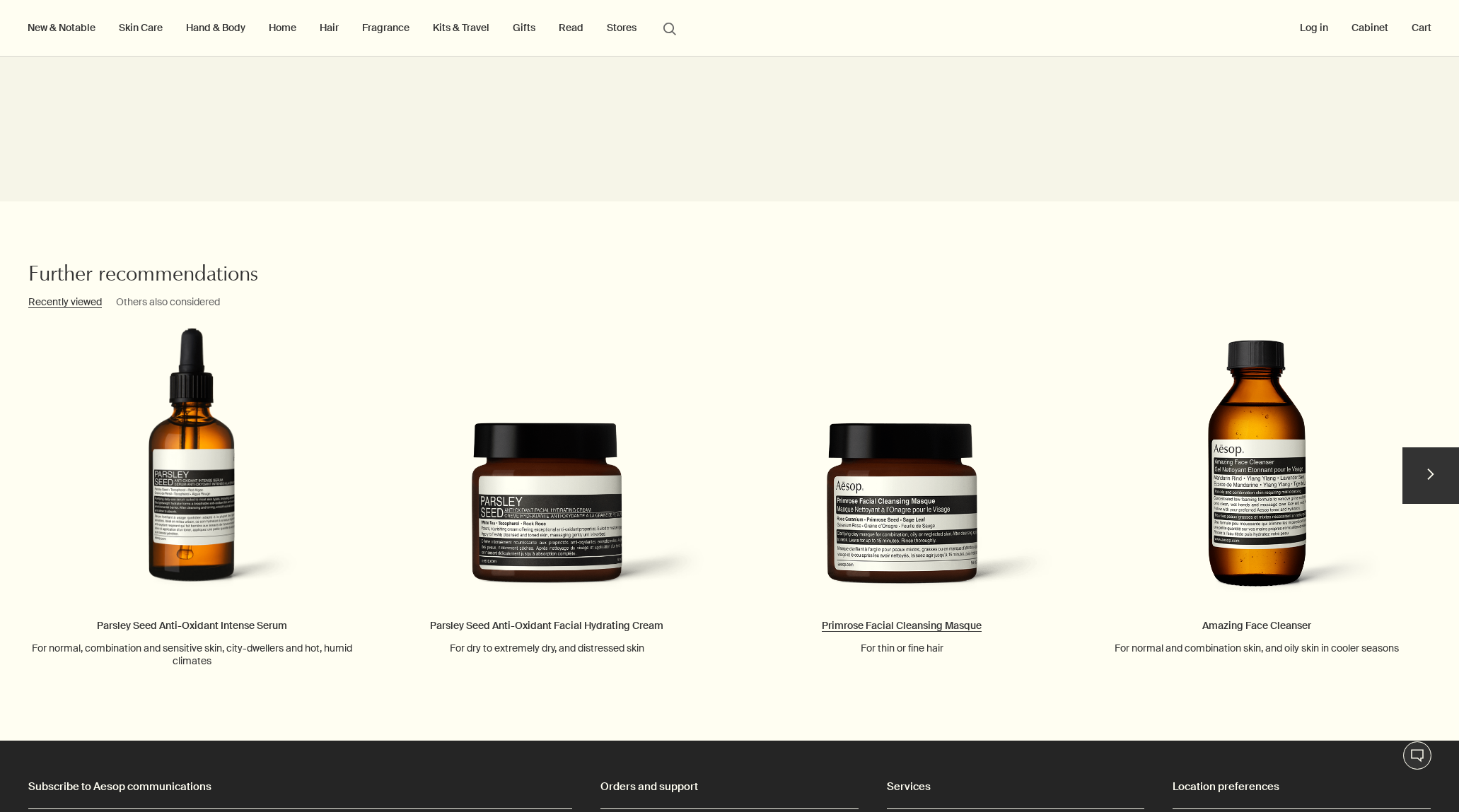
scroll to position [1640, 0]
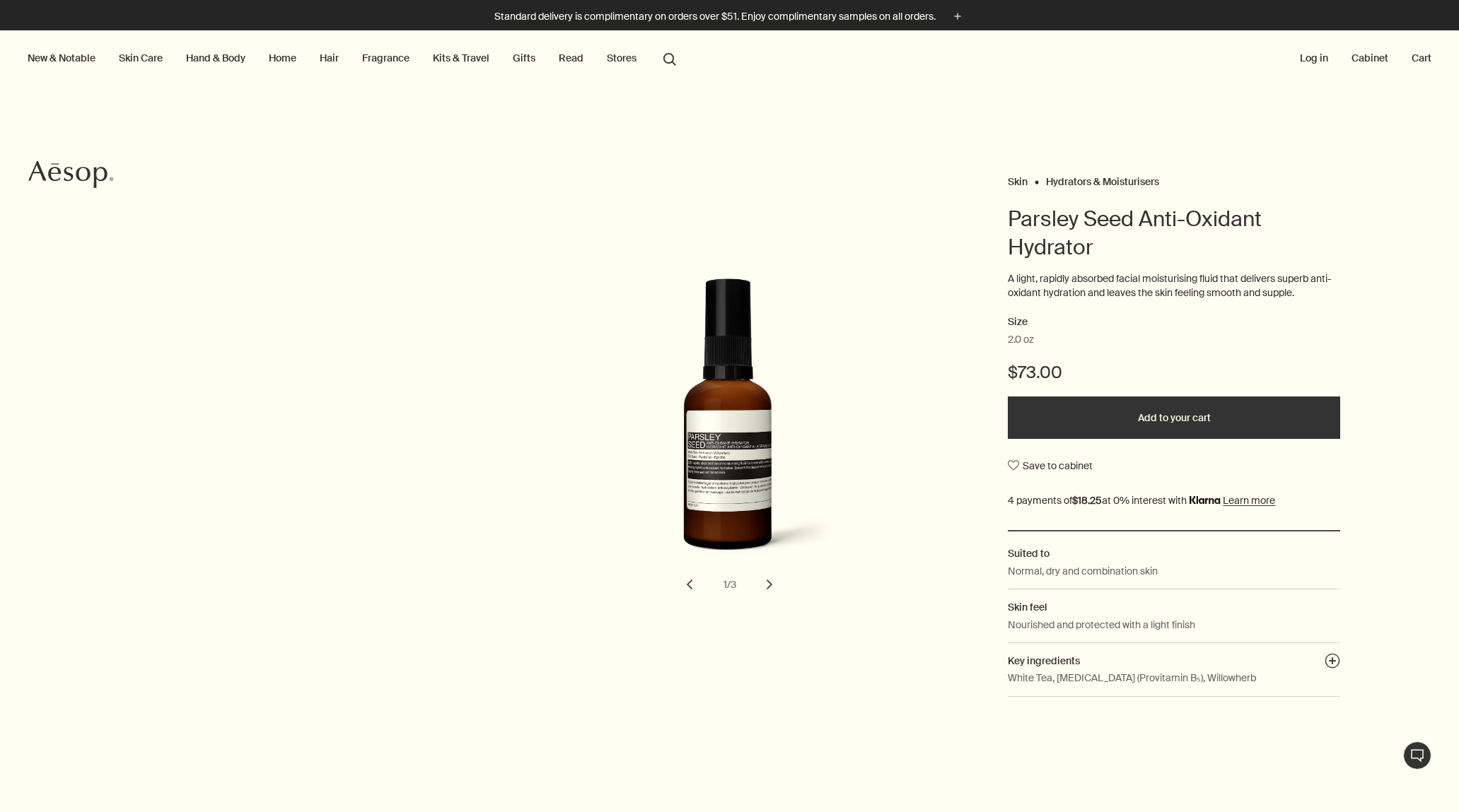
click at [766, 584] on button "chevron" at bounding box center [770, 585] width 32 height 32
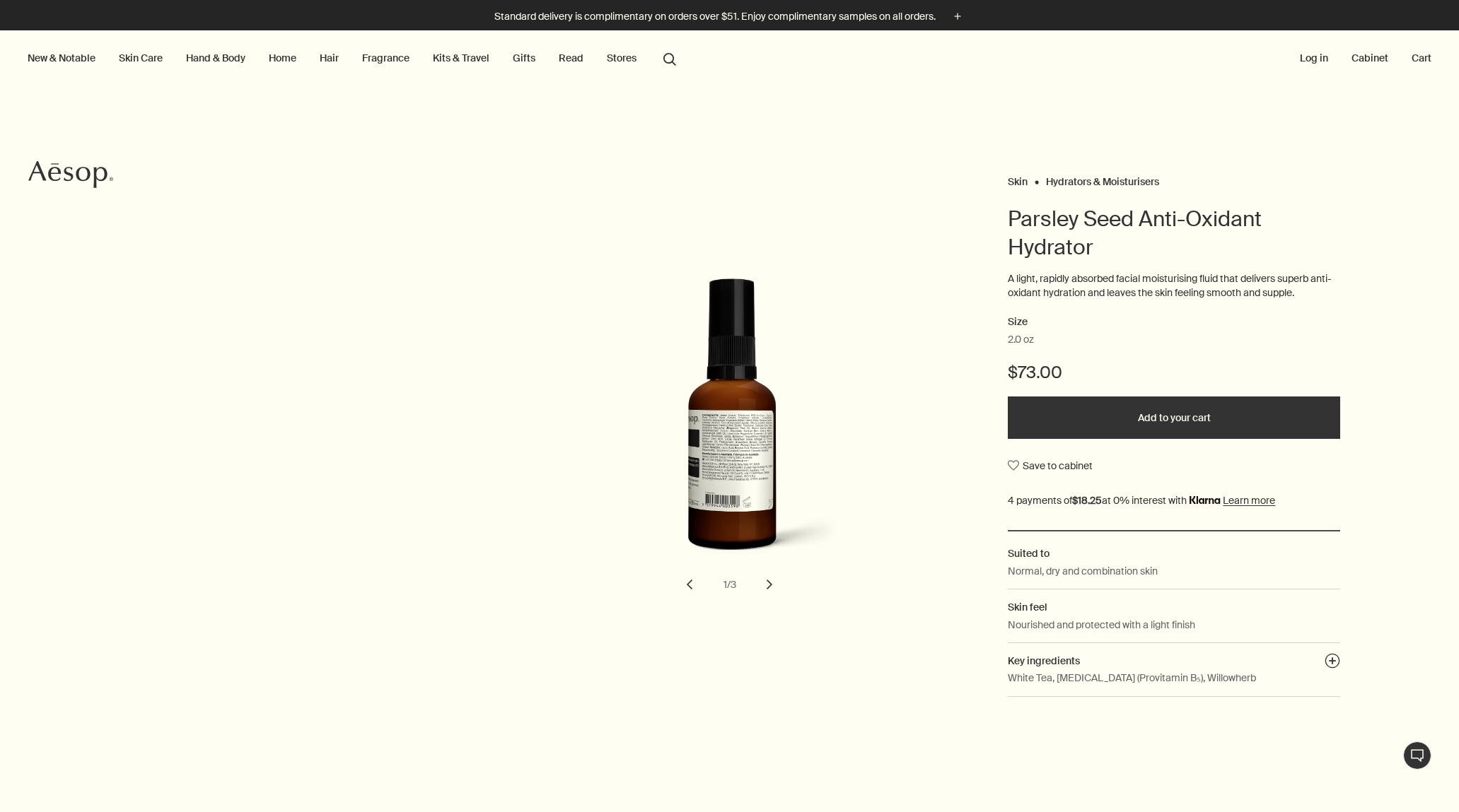
click at [765, 581] on button "chevron" at bounding box center [770, 585] width 32 height 32
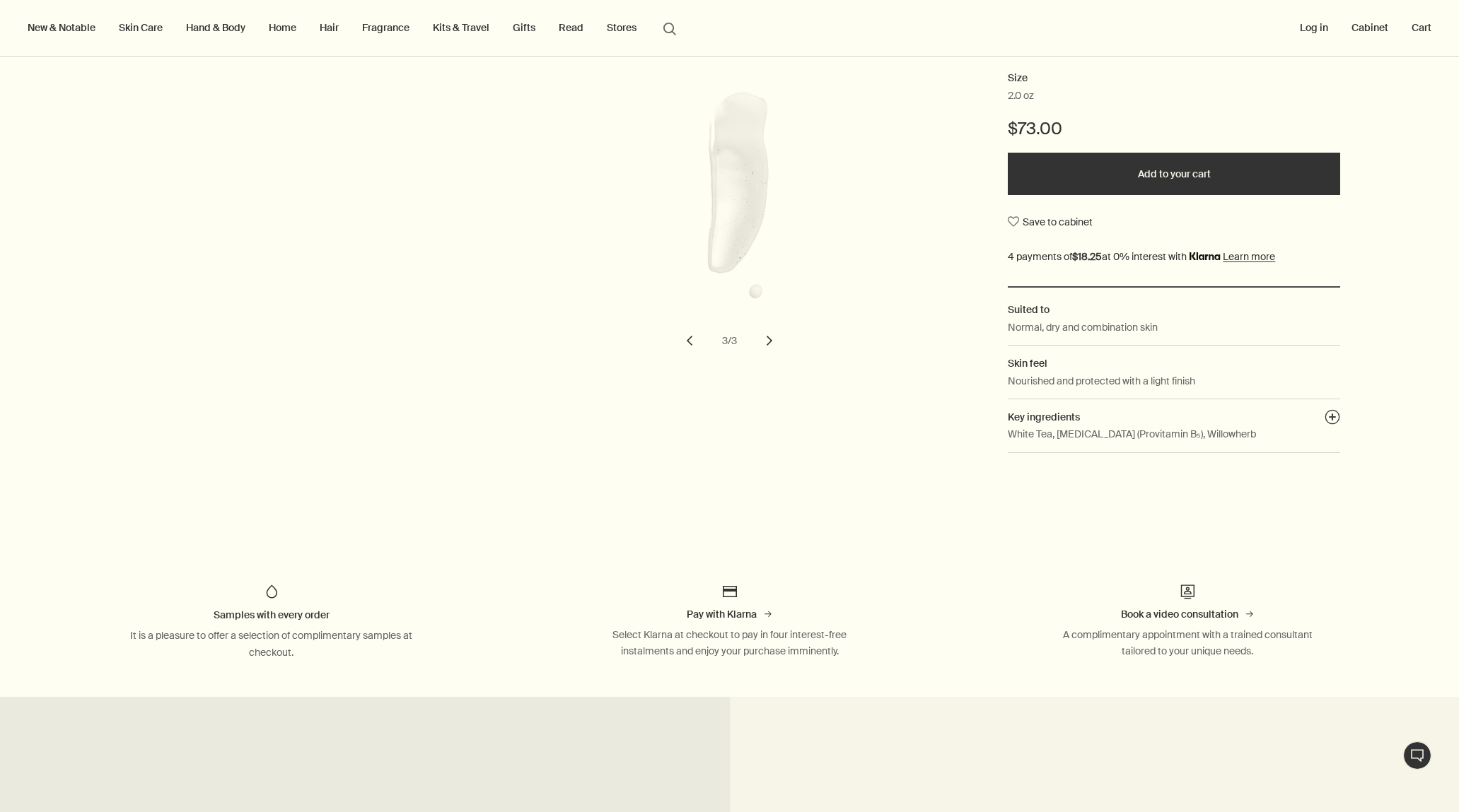
scroll to position [696, 0]
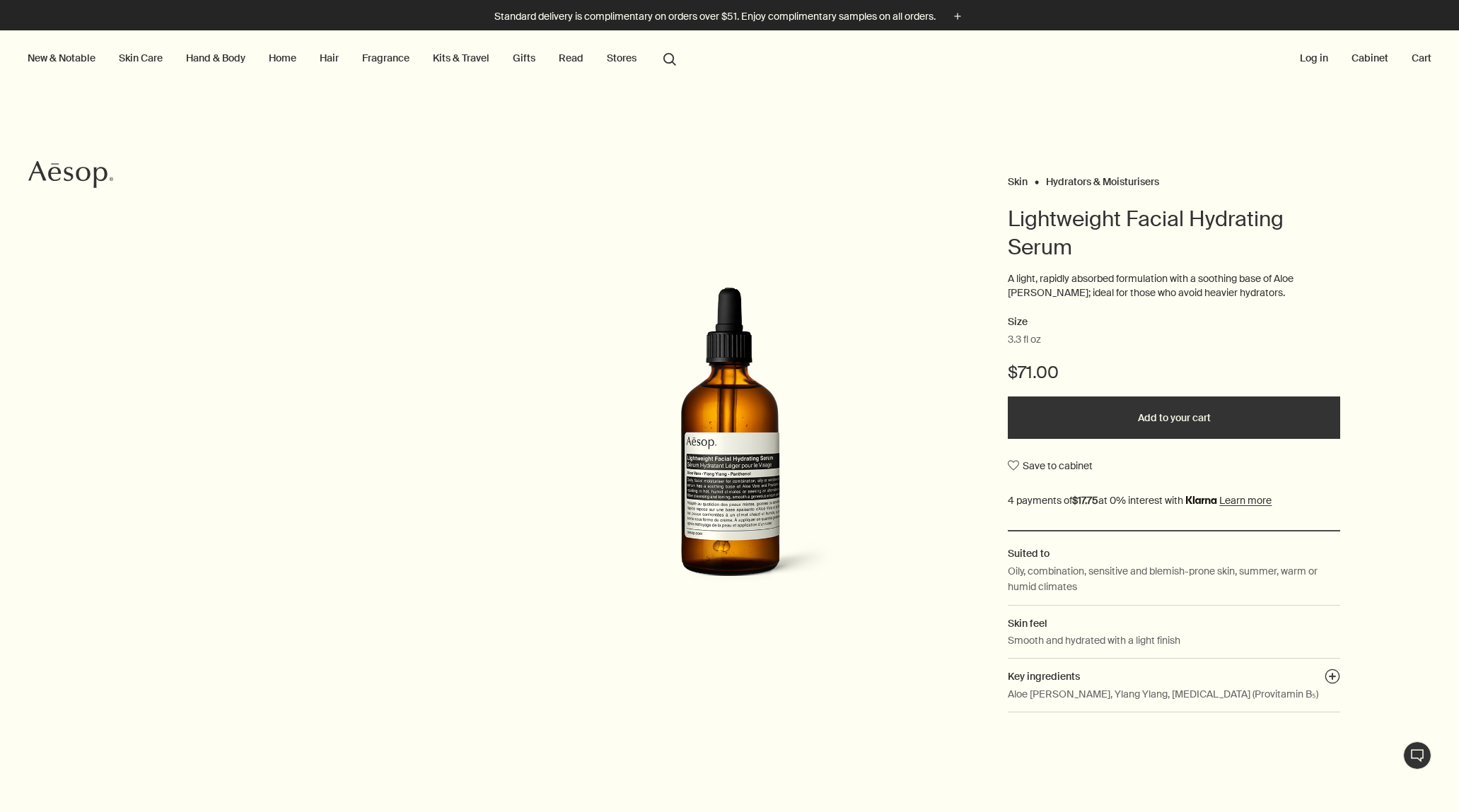
click at [719, 477] on img at bounding box center [730, 444] width 312 height 316
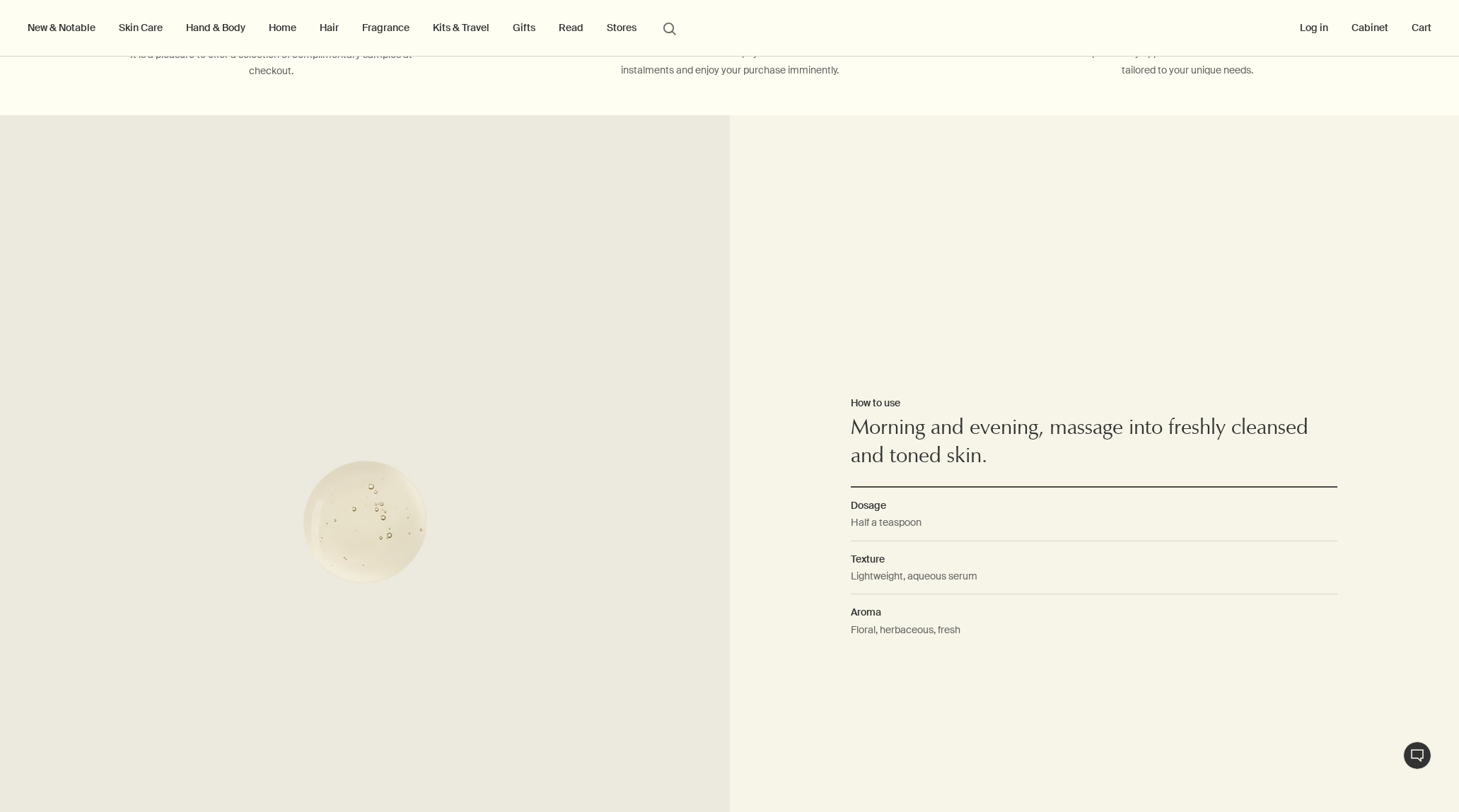
scroll to position [982, 0]
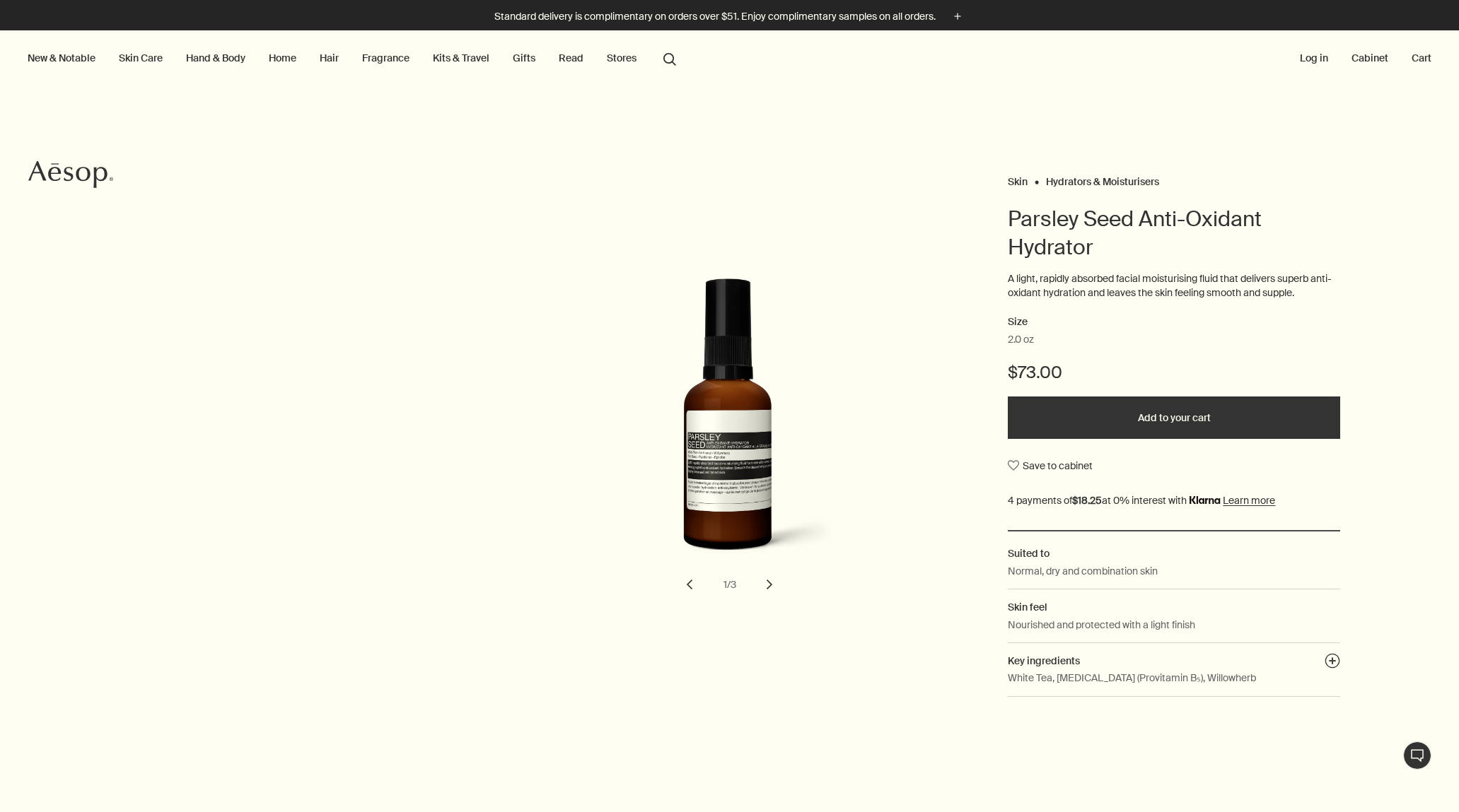
click at [765, 584] on button "chevron" at bounding box center [770, 585] width 32 height 32
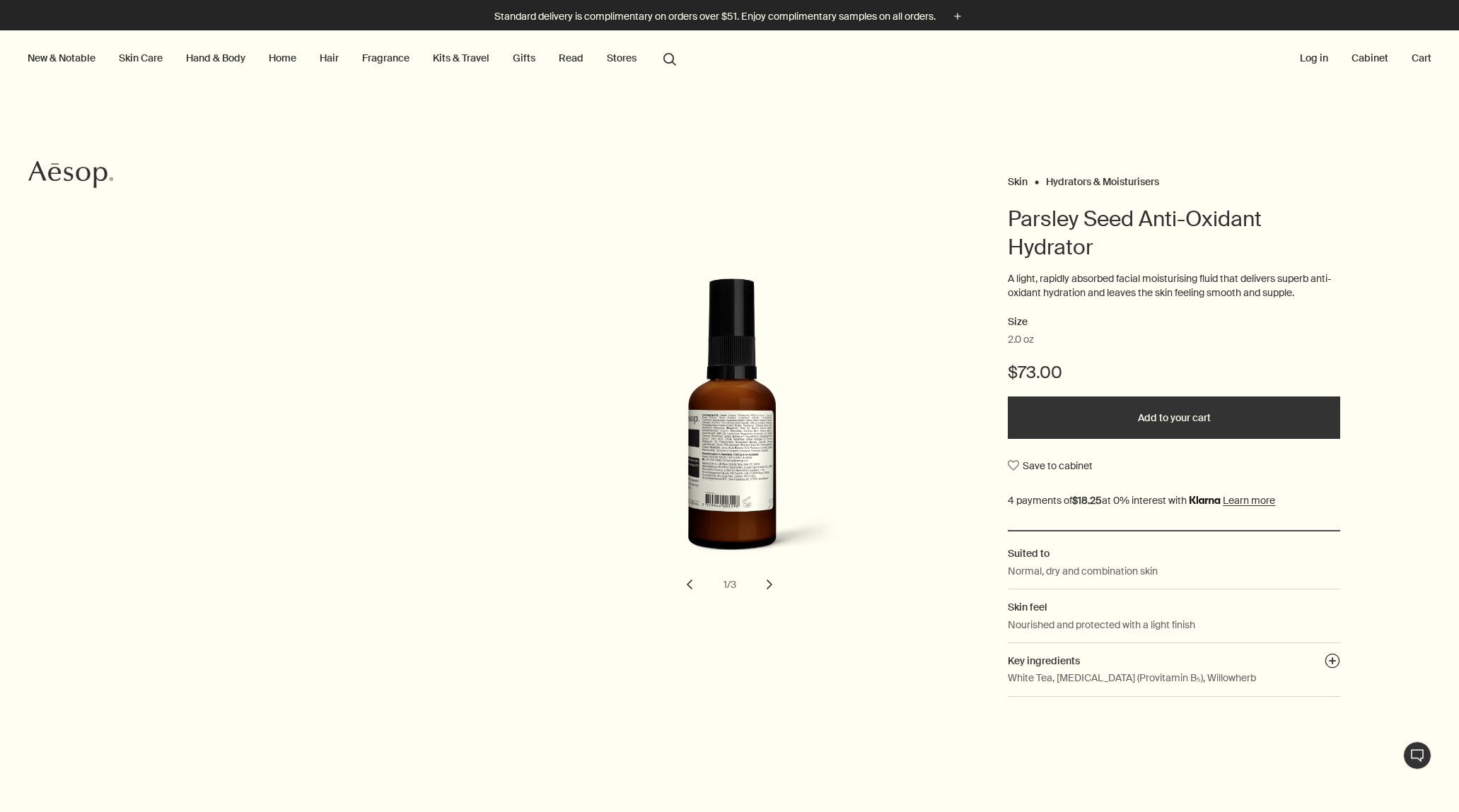
click at [765, 584] on button "chevron" at bounding box center [770, 585] width 32 height 32
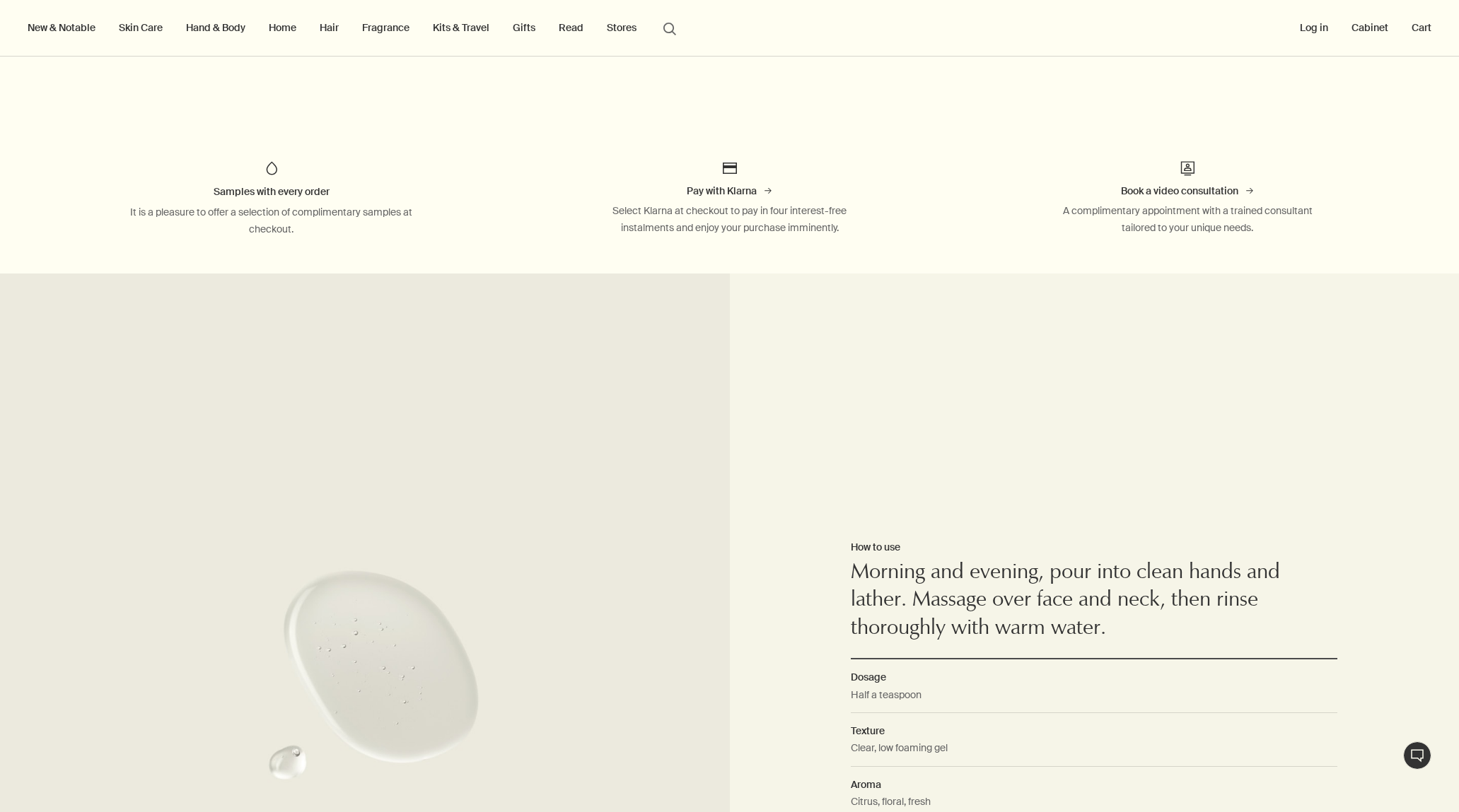
scroll to position [965, 0]
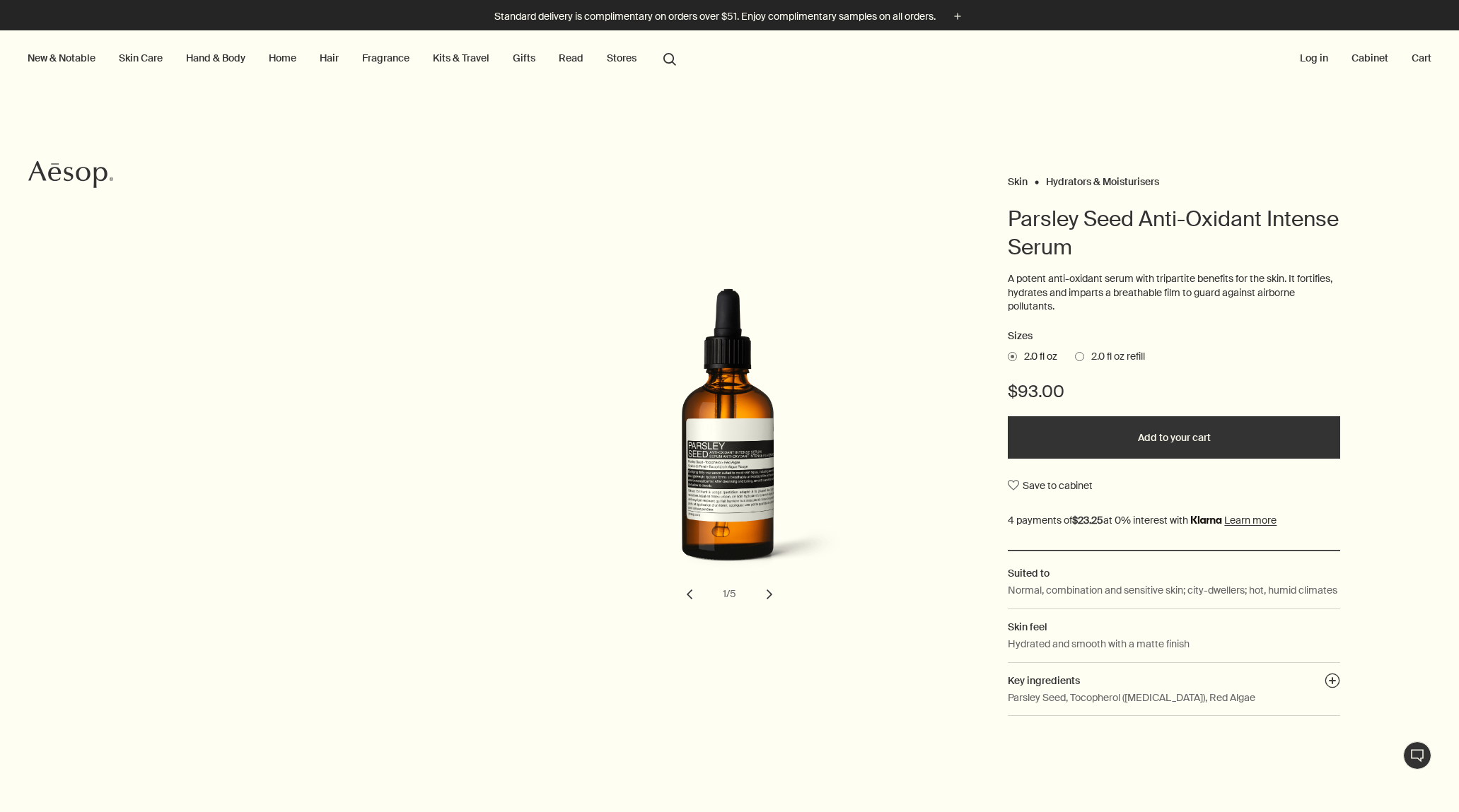
click at [762, 607] on button "chevron" at bounding box center [770, 595] width 32 height 32
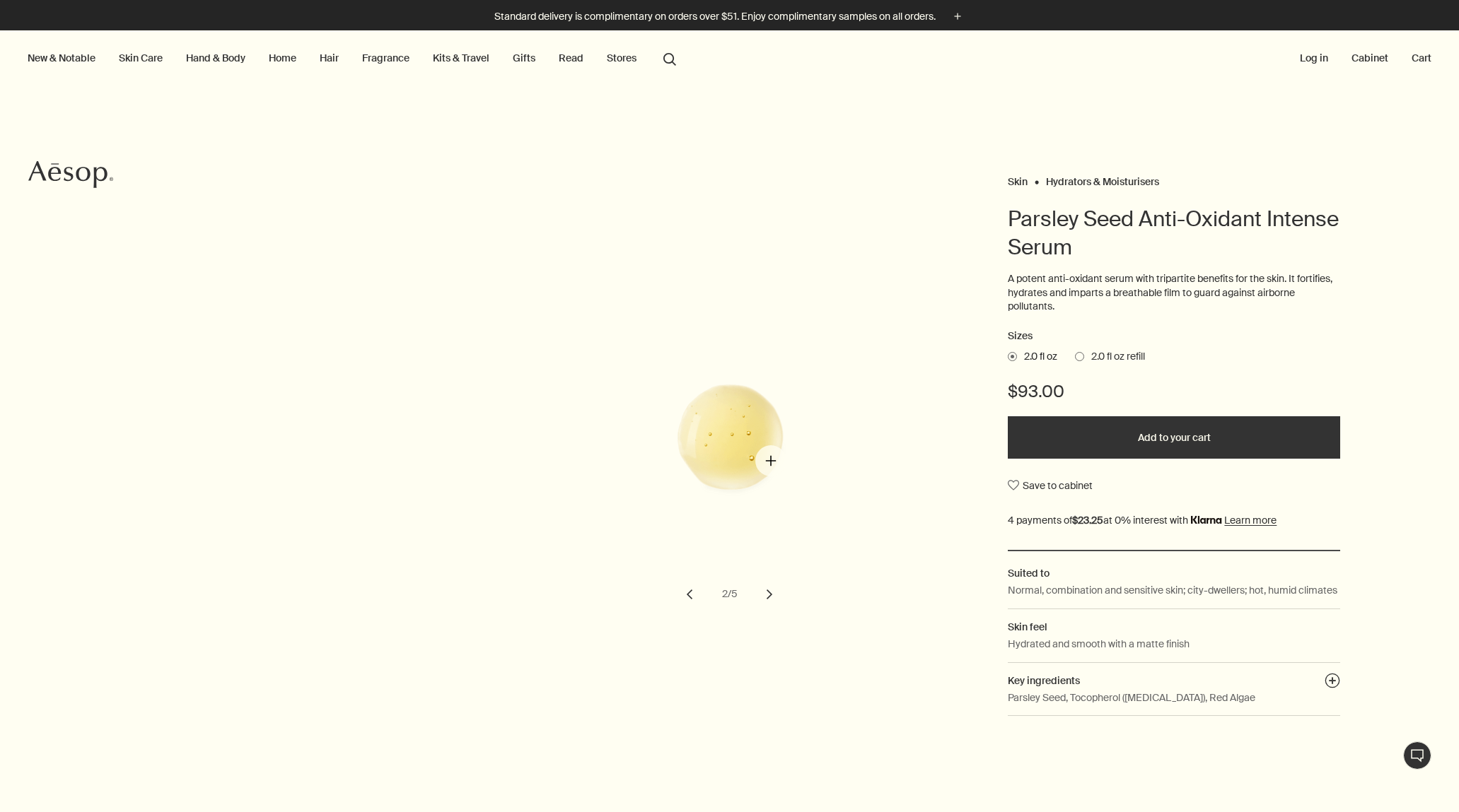
click at [771, 461] on img "Parsley Seed Anti-Oxidant Intense Serum" at bounding box center [745, 440] width 312 height 304
